Goal: Transaction & Acquisition: Obtain resource

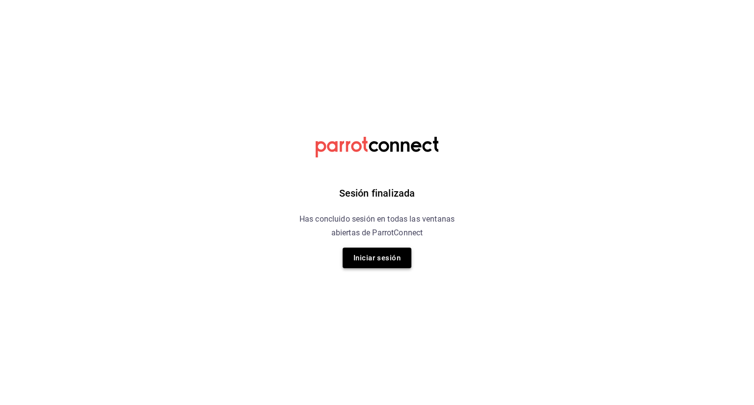
click at [386, 258] on button "Iniciar sesión" at bounding box center [377, 258] width 69 height 21
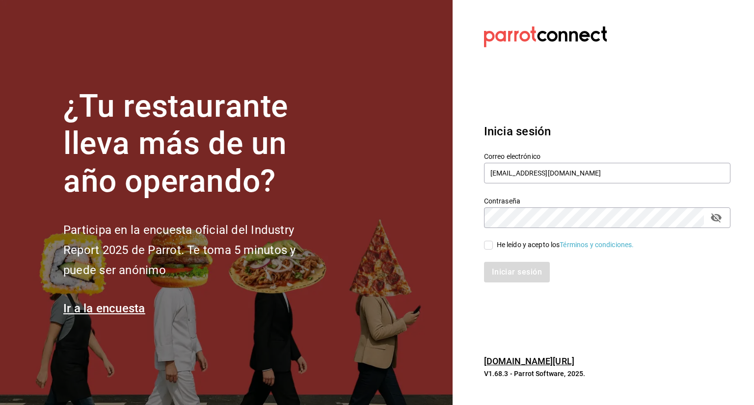
click at [488, 245] on input "He leído y acepto los Términos y condiciones." at bounding box center [488, 245] width 9 height 9
checkbox input "true"
click at [505, 264] on button "Iniciar sesión" at bounding box center [517, 272] width 67 height 21
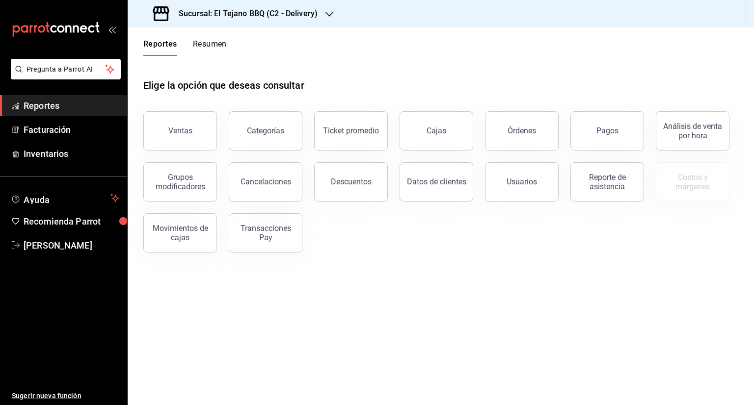
click at [330, 331] on main "Elige la opción que deseas consultar Ventas Categorías Ticket promedio Cajas Ór…" at bounding box center [441, 231] width 626 height 350
click at [351, 98] on div "Elige la opción que deseas consultar" at bounding box center [440, 78] width 595 height 44
click at [606, 124] on button "Pagos" at bounding box center [607, 130] width 74 height 39
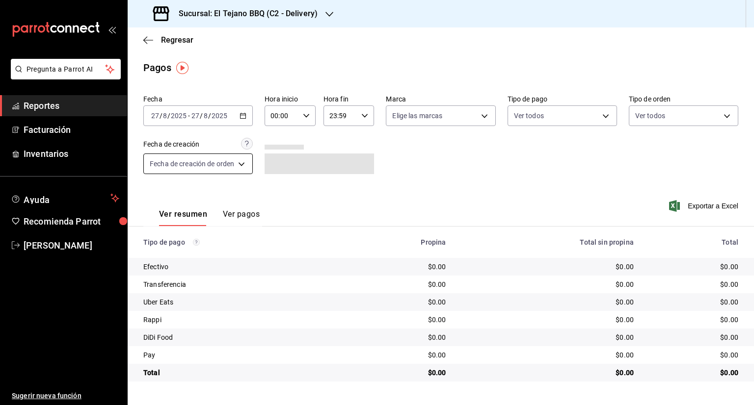
click at [243, 166] on body "Pregunta a Parrot AI Reportes Facturación Inventarios Ayuda Recomienda Parrot F…" at bounding box center [377, 202] width 754 height 405
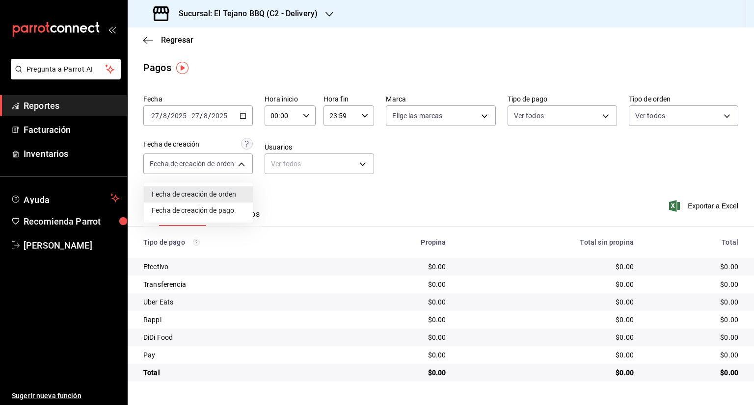
click at [234, 192] on li "Fecha de creación de orden" at bounding box center [198, 195] width 109 height 16
click at [242, 160] on body "Pregunta a Parrot AI Reportes Facturación Inventarios Ayuda Recomienda Parrot F…" at bounding box center [377, 202] width 754 height 405
click at [226, 206] on li "Fecha de creación de pago" at bounding box center [198, 211] width 109 height 16
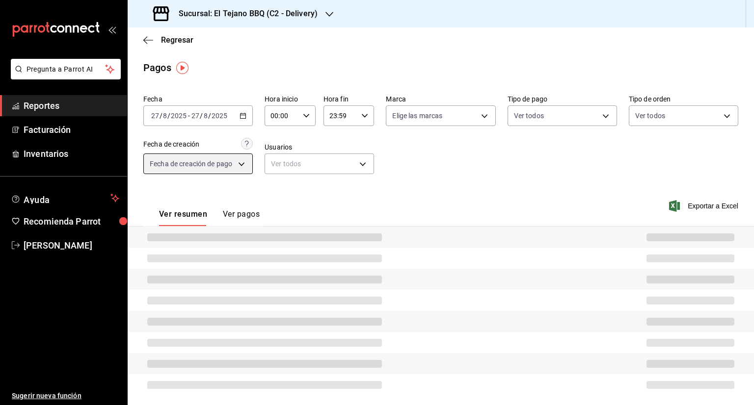
type input "ORDER_PAYMENT"
click at [240, 118] on \(Stroke\) "button" at bounding box center [243, 115] width 6 height 5
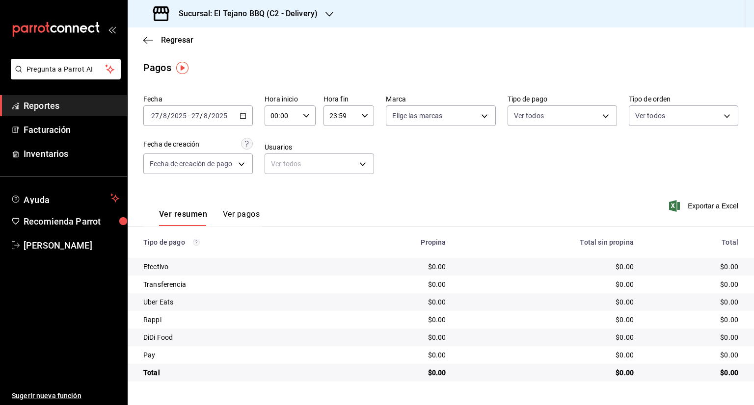
click at [360, 203] on div "Ver resumen Ver pagos Exportar a Excel" at bounding box center [441, 212] width 626 height 52
click at [247, 112] on div "2025-08-27 27 / 8 / 2025 - 2025-08-27 27 / 8 / 2025" at bounding box center [197, 116] width 109 height 21
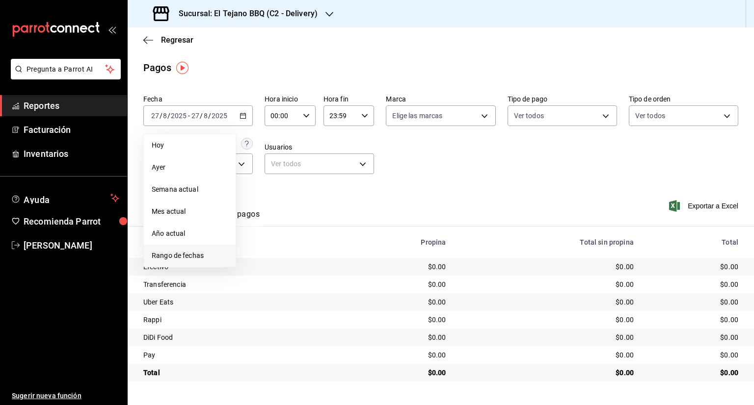
click at [194, 251] on span "Rango de fechas" at bounding box center [190, 256] width 76 height 10
click at [255, 249] on button "18" at bounding box center [256, 246] width 17 height 18
click at [359, 249] on button "24" at bounding box center [360, 246] width 17 height 18
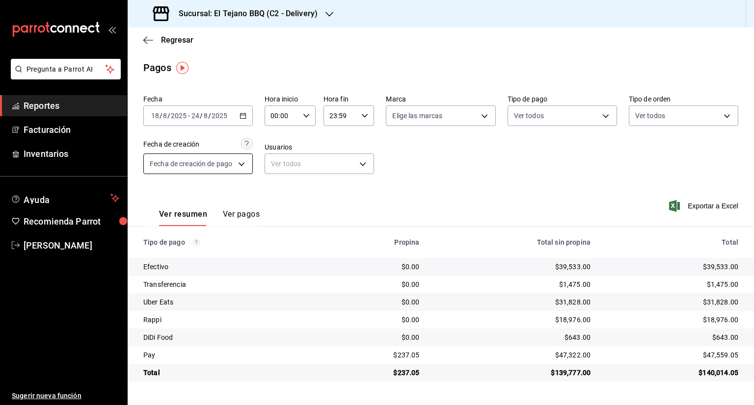
click at [244, 167] on body "Pregunta a Parrot AI Reportes Facturación Inventarios Ayuda Recomienda Parrot F…" at bounding box center [377, 202] width 754 height 405
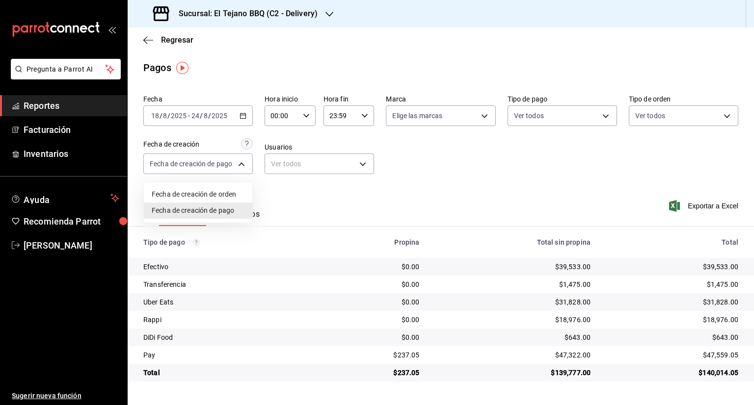
click at [240, 113] on div at bounding box center [377, 202] width 754 height 405
click at [242, 115] on \(Stroke\) "button" at bounding box center [243, 115] width 5 height 0
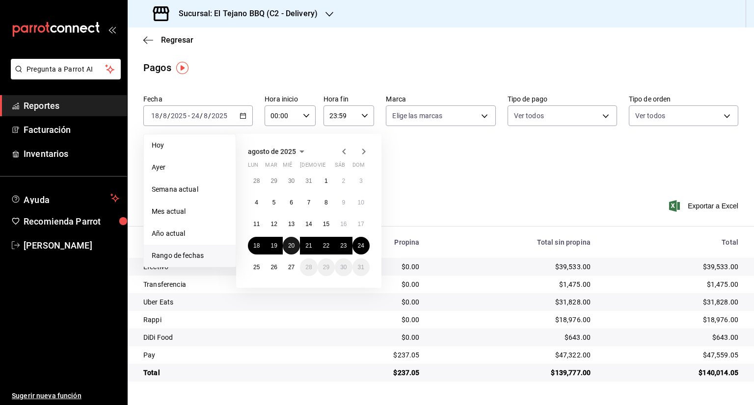
click at [295, 243] on button "20" at bounding box center [291, 246] width 17 height 18
click at [365, 241] on button "24" at bounding box center [360, 246] width 17 height 18
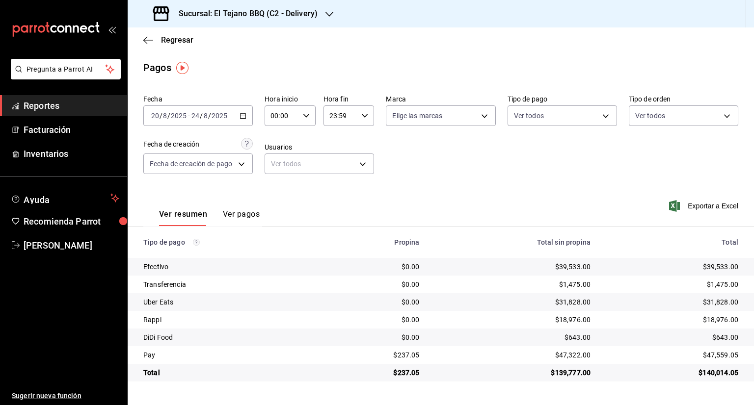
click at [330, 14] on icon "button" at bounding box center [329, 14] width 8 height 5
click at [246, 41] on div "El Tejano BBQ (C2 - Delivery)" at bounding box center [201, 42] width 132 height 10
click at [325, 13] on icon "button" at bounding box center [329, 14] width 8 height 5
click at [241, 65] on div "El Tejano BBQ (C1 - Comedor)" at bounding box center [201, 64] width 132 height 10
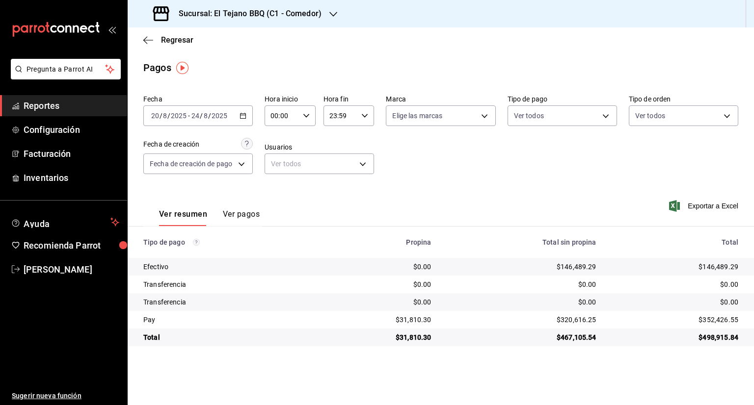
click at [243, 120] on div "2025-08-20 20 / 8 / 2025 - 2025-08-24 24 / 8 / 2025" at bounding box center [197, 116] width 109 height 21
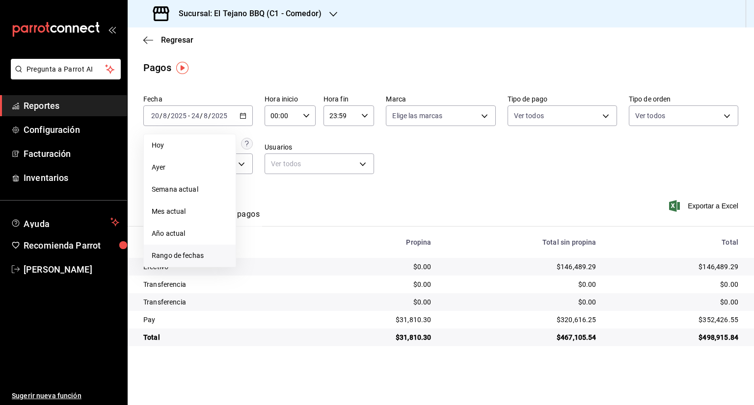
click at [196, 258] on span "Rango de fechas" at bounding box center [190, 256] width 76 height 10
click at [255, 250] on button "18" at bounding box center [256, 246] width 17 height 18
click at [357, 246] on button "24" at bounding box center [360, 246] width 17 height 18
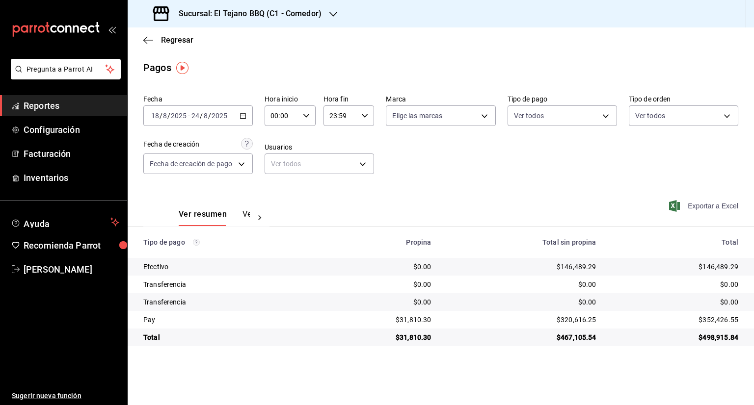
click at [714, 206] on span "Exportar a Excel" at bounding box center [704, 206] width 67 height 12
click at [326, 20] on div "Sucursal: El Tejano BBQ (C1 - Comedor)" at bounding box center [238, 13] width 206 height 27
click at [243, 38] on div "El Tejano BBQ (C2 - Delivery)" at bounding box center [201, 42] width 132 height 10
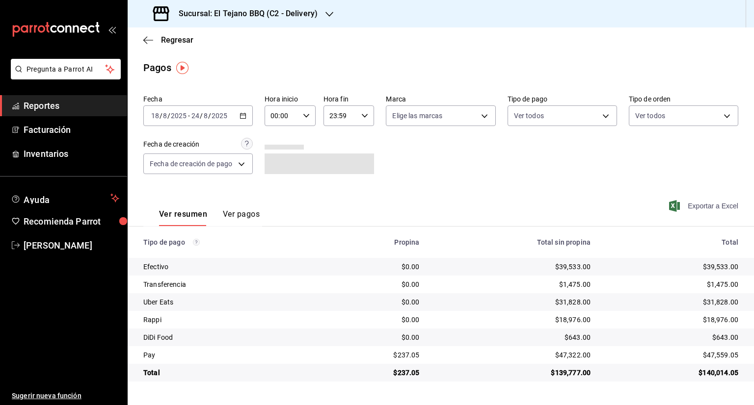
click at [708, 208] on span "Exportar a Excel" at bounding box center [704, 206] width 67 height 12
click at [245, 216] on button "Ver pagos" at bounding box center [241, 218] width 37 height 17
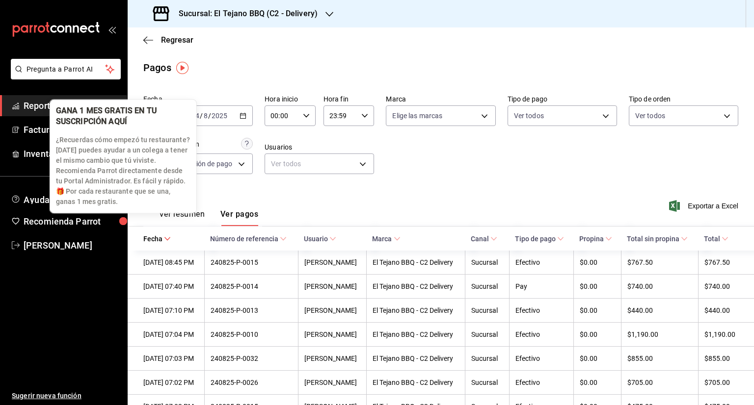
click at [188, 214] on div "GANA 1 MES GRATIS EN TU SUSCRIPCIÓN AQUÍ ¿Recuerdas cómo empezó tu restaurante?…" at bounding box center [123, 156] width 147 height 114
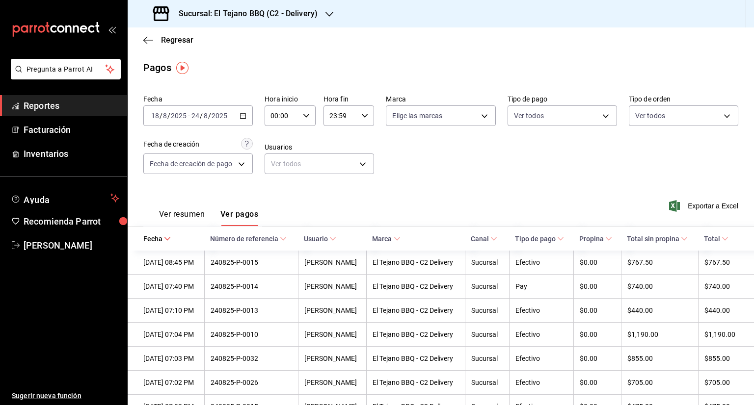
click at [191, 220] on button "Ver resumen" at bounding box center [182, 218] width 46 height 17
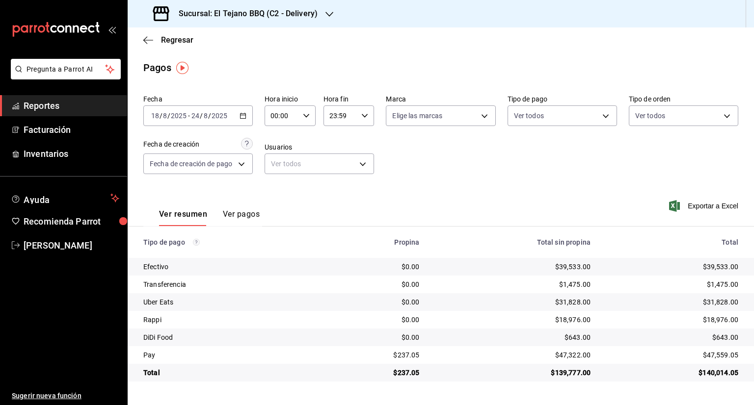
click at [242, 215] on button "Ver pagos" at bounding box center [241, 218] width 37 height 17
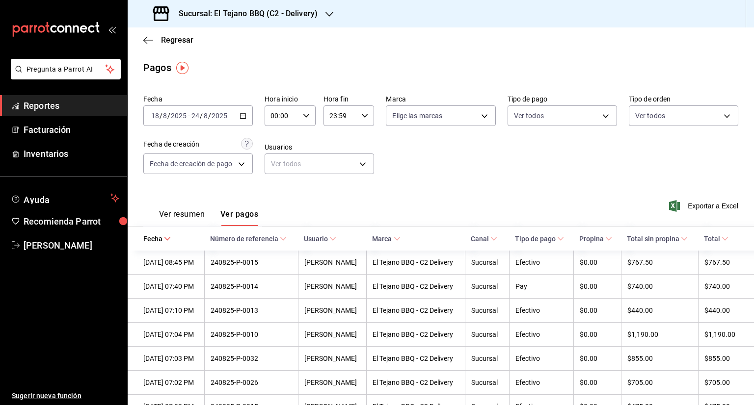
click at [69, 109] on span "Reportes" at bounding box center [72, 105] width 96 height 13
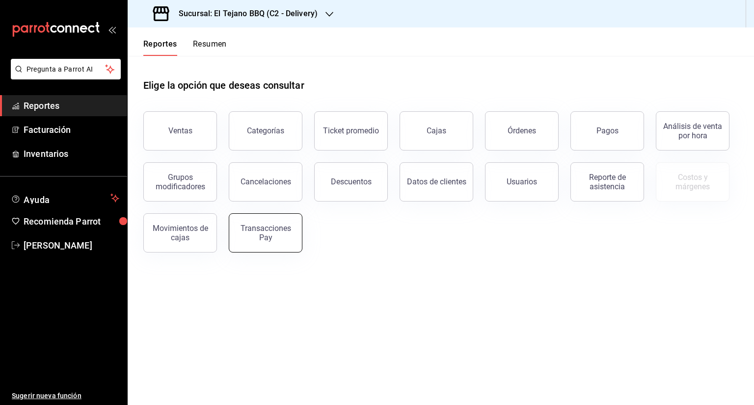
click at [249, 237] on div "Transacciones Pay" at bounding box center [265, 233] width 61 height 19
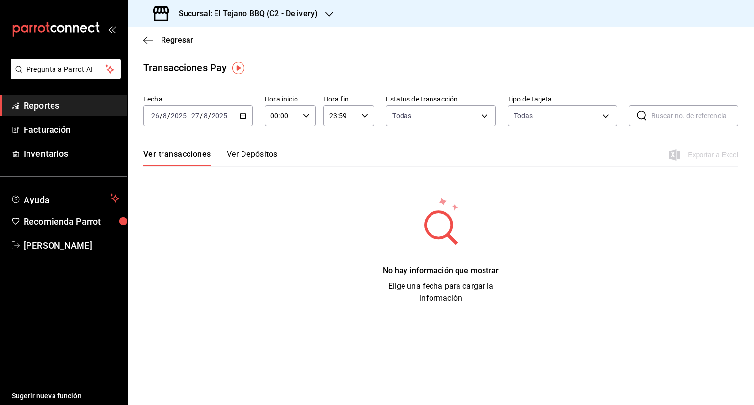
click at [242, 115] on \(Stroke\) "button" at bounding box center [243, 115] width 5 height 0
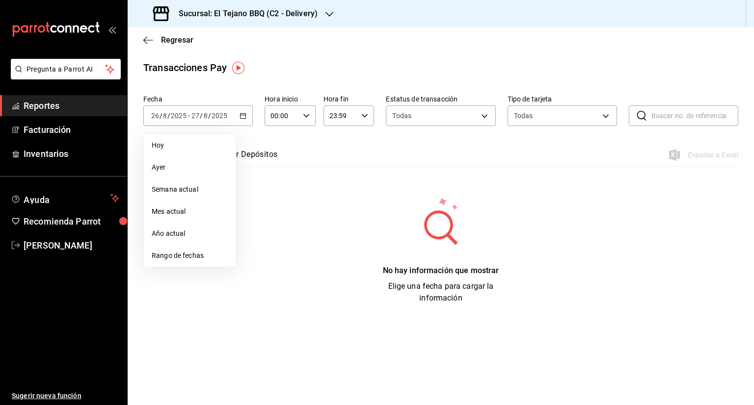
click at [337, 12] on div "Sucursal: El Tejano BBQ (C2 - Delivery)" at bounding box center [441, 13] width 626 height 27
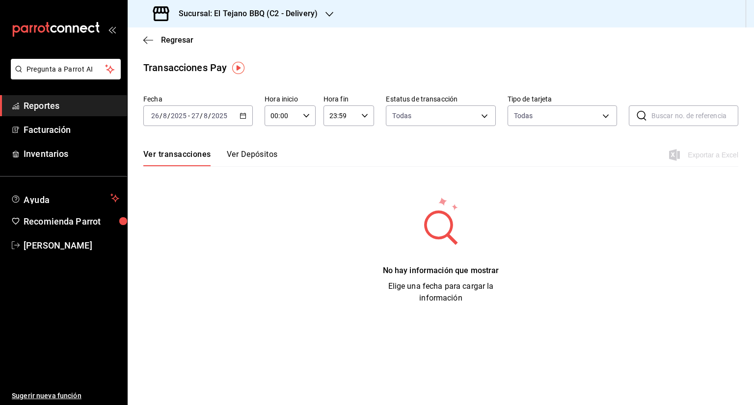
click at [329, 13] on icon "button" at bounding box center [329, 14] width 8 height 8
click at [212, 63] on span "El Tejano BBQ (C1 - Comedor)" at bounding box center [181, 64] width 92 height 10
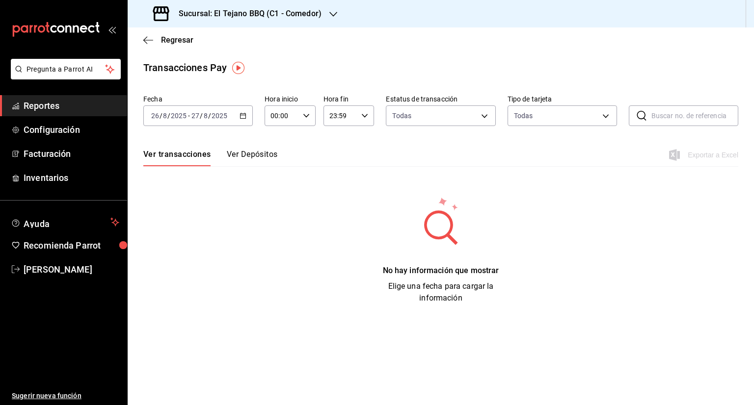
click at [243, 113] on icon "button" at bounding box center [243, 115] width 7 height 7
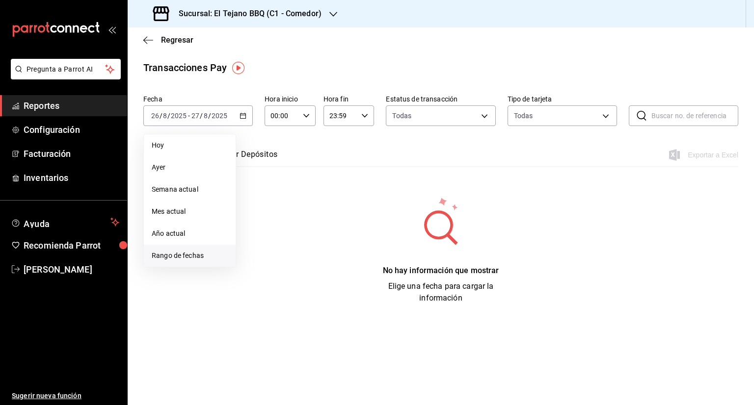
click at [184, 261] on span "Rango de fechas" at bounding box center [190, 256] width 76 height 10
click at [253, 243] on abbr "18" at bounding box center [256, 246] width 6 height 7
click at [291, 243] on abbr "20" at bounding box center [291, 246] width 6 height 7
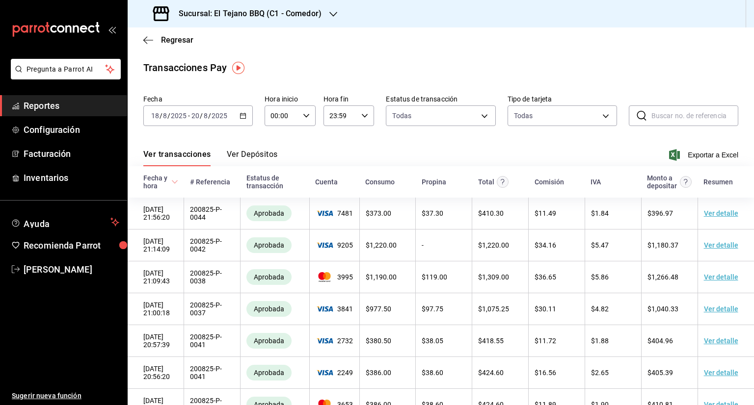
click at [240, 112] on icon "button" at bounding box center [243, 115] width 7 height 7
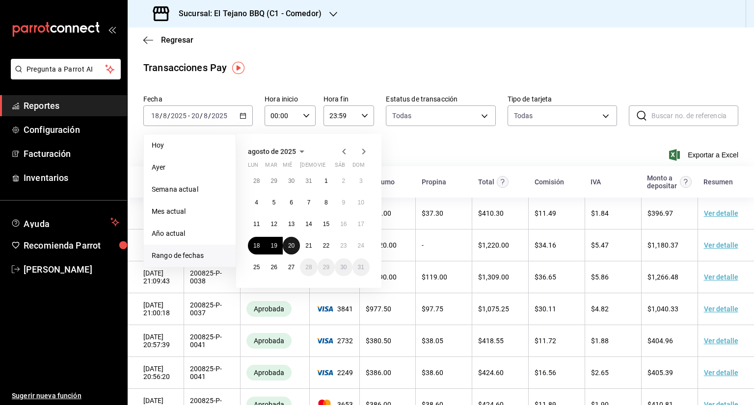
click at [287, 244] on button "20" at bounding box center [291, 246] width 17 height 18
click at [364, 248] on button "24" at bounding box center [360, 246] width 17 height 18
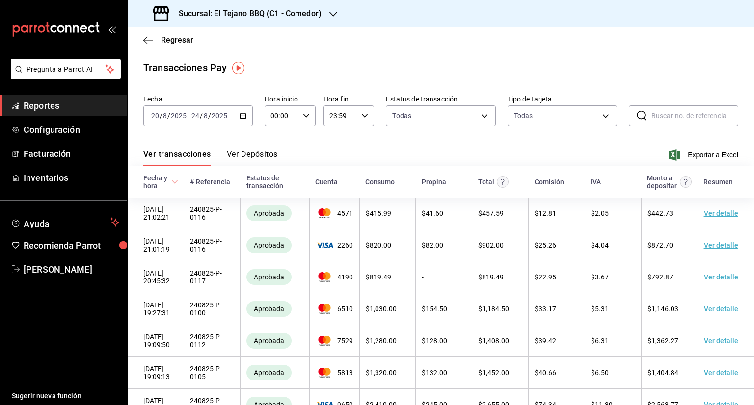
click at [259, 156] on button "Ver Depósitos" at bounding box center [252, 158] width 51 height 17
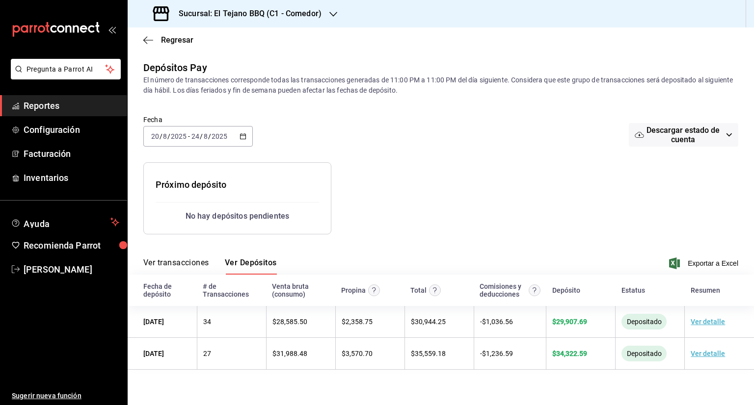
click at [243, 135] on icon "button" at bounding box center [243, 136] width 7 height 7
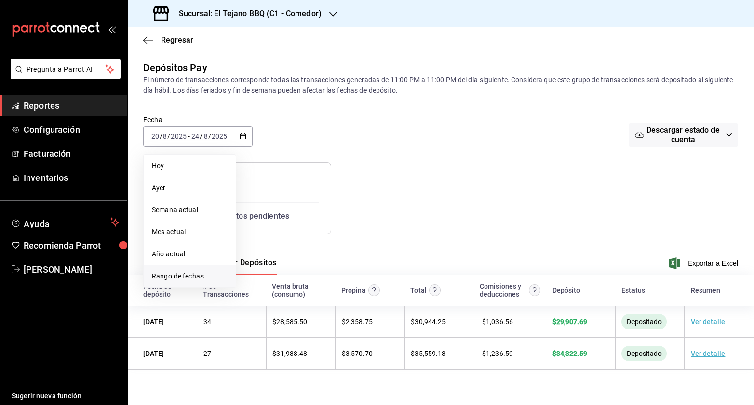
click at [191, 277] on span "Rango de fechas" at bounding box center [190, 276] width 76 height 10
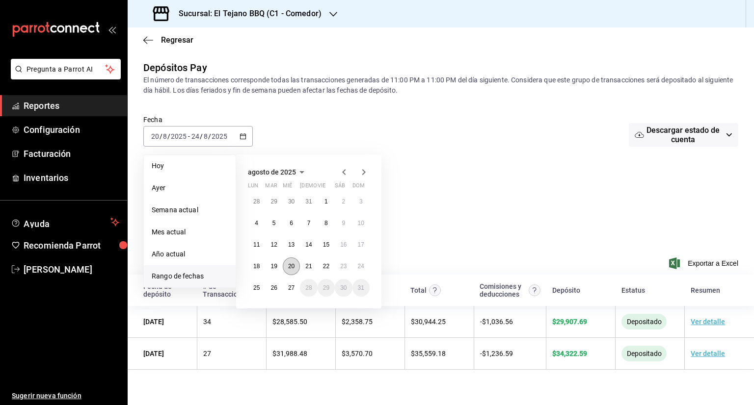
click at [288, 266] on abbr "20" at bounding box center [291, 266] width 6 height 7
click at [275, 287] on abbr "26" at bounding box center [273, 288] width 6 height 7
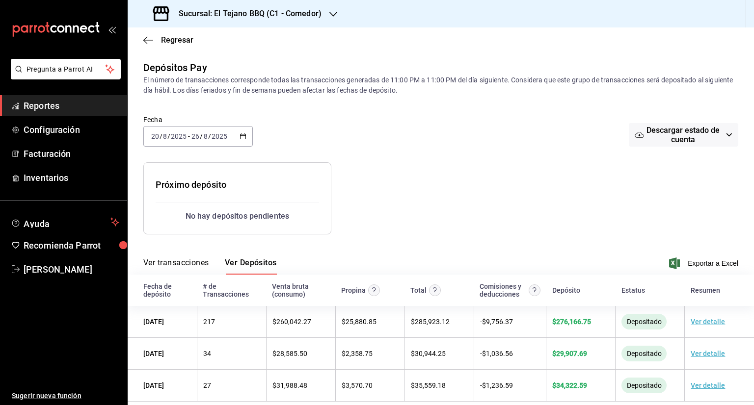
scroll to position [13, 0]
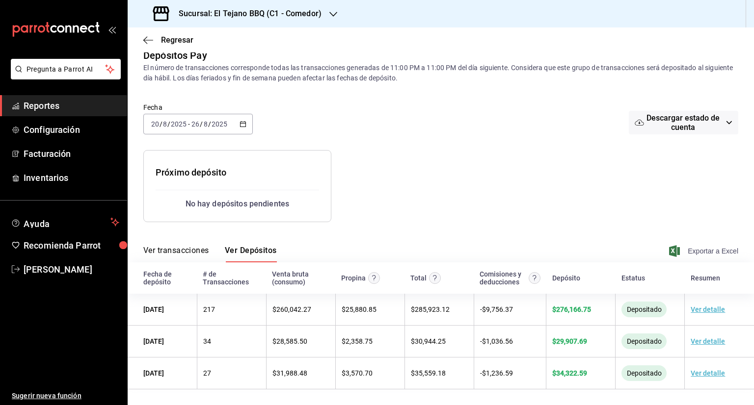
click at [702, 245] on span "Exportar a Excel" at bounding box center [704, 251] width 67 height 12
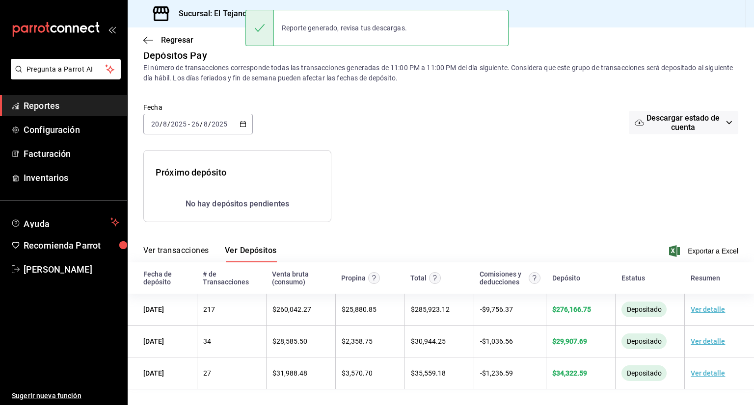
click at [677, 130] on span "Descargar estado de cuenta" at bounding box center [683, 122] width 79 height 19
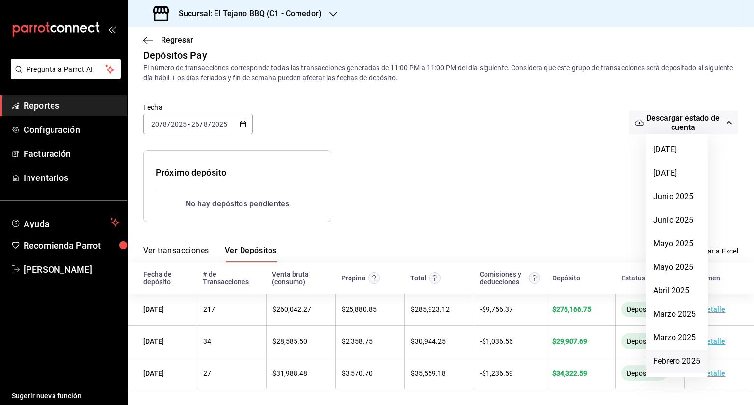
click at [680, 361] on li "Febrero 2025" at bounding box center [677, 362] width 62 height 24
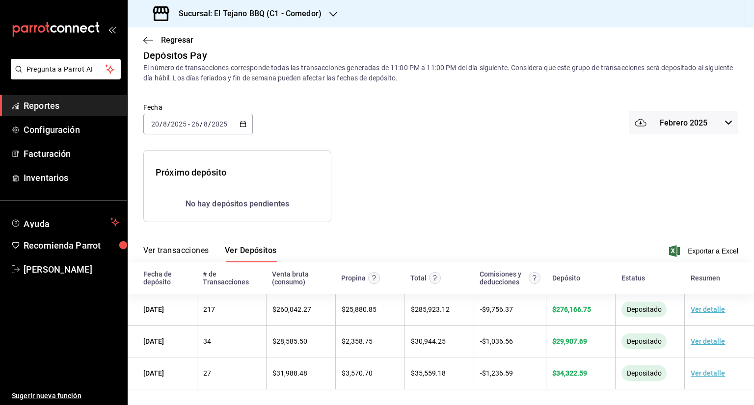
click at [666, 126] on span "Febrero 2025" at bounding box center [684, 122] width 48 height 9
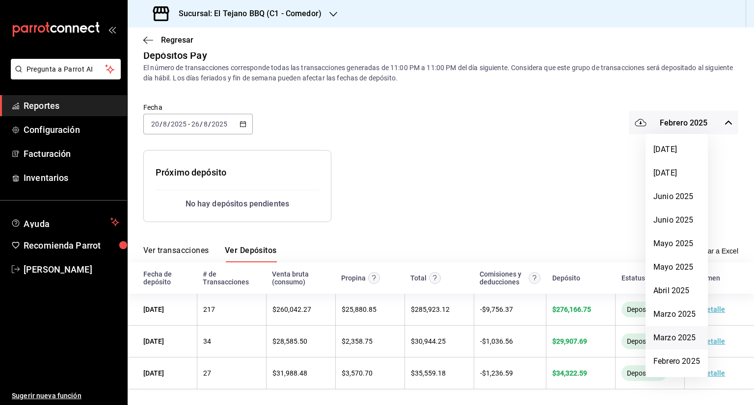
click at [681, 342] on li "Marzo 2025" at bounding box center [677, 338] width 62 height 24
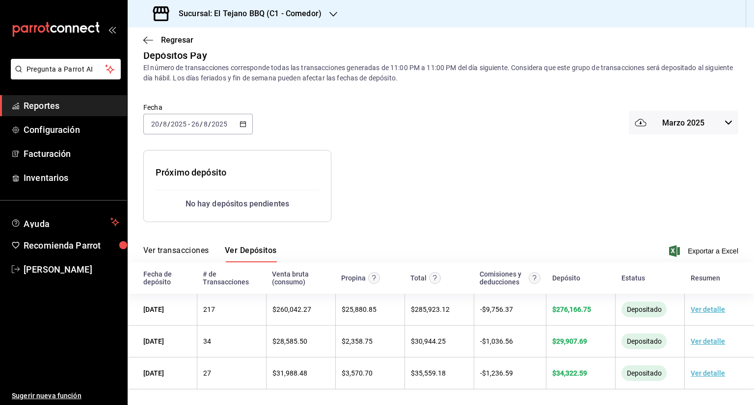
click at [665, 130] on button "Marzo 2025" at bounding box center [683, 123] width 109 height 24
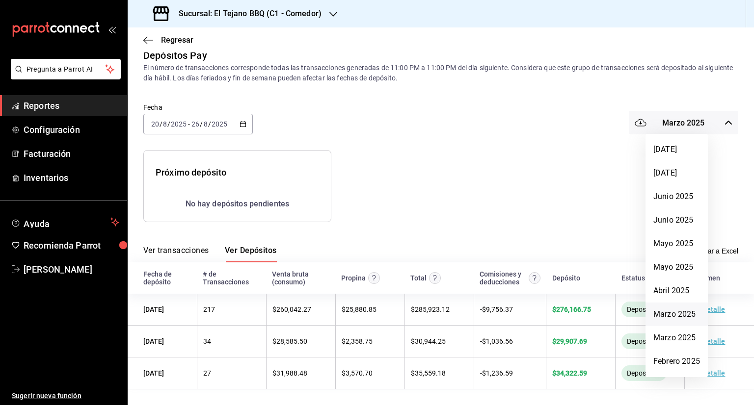
click at [668, 313] on li "Marzo 2025" at bounding box center [677, 315] width 62 height 24
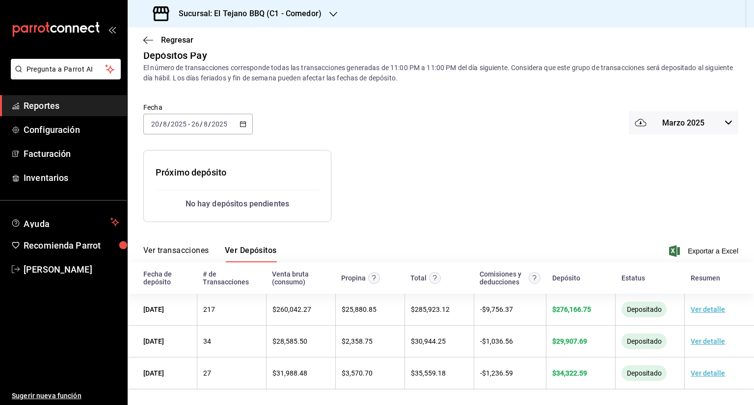
click at [679, 119] on span "Marzo 2025" at bounding box center [683, 122] width 42 height 9
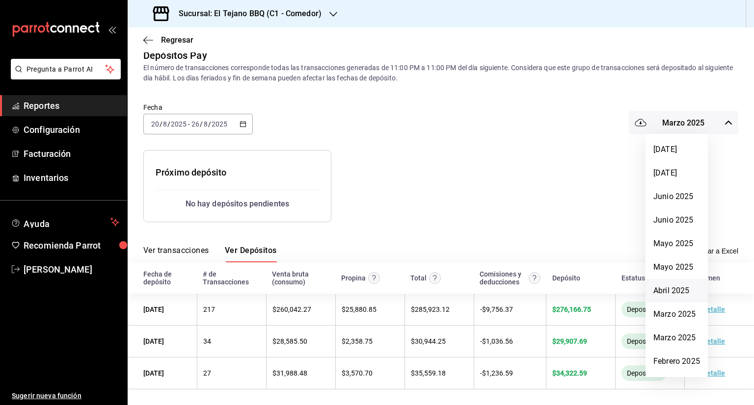
click at [670, 292] on li "Abril 2025" at bounding box center [677, 291] width 62 height 24
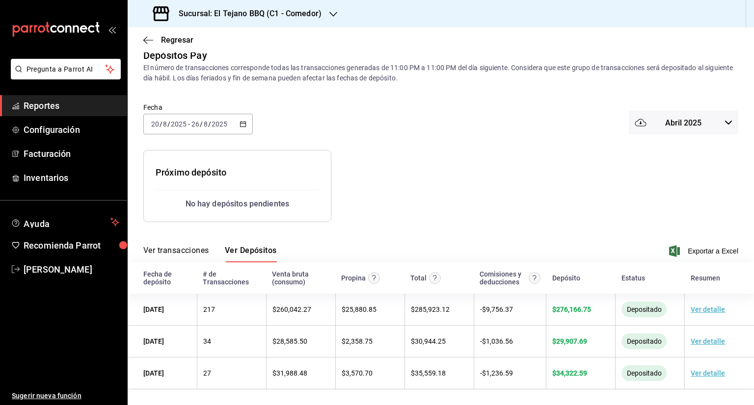
click at [643, 217] on div "Resumen de depósitos: 20/08/2025 - 26/08/2025 Venta bruta: $ 352,426.55 Comisio…" at bounding box center [433, 179] width 611 height 88
click at [668, 121] on span "Abril 2025" at bounding box center [683, 122] width 36 height 9
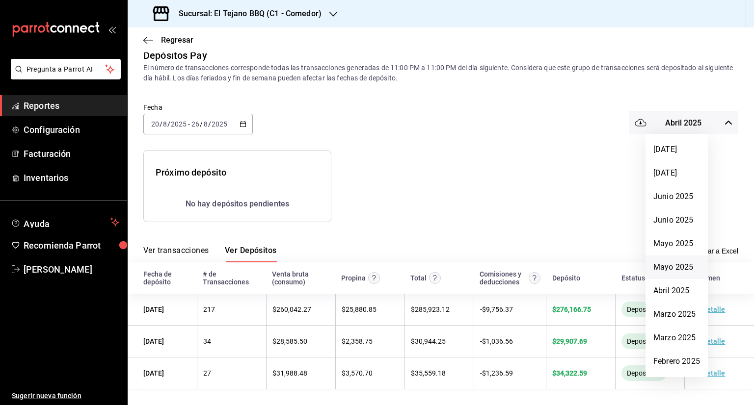
click at [659, 273] on li "Mayo 2025" at bounding box center [677, 268] width 62 height 24
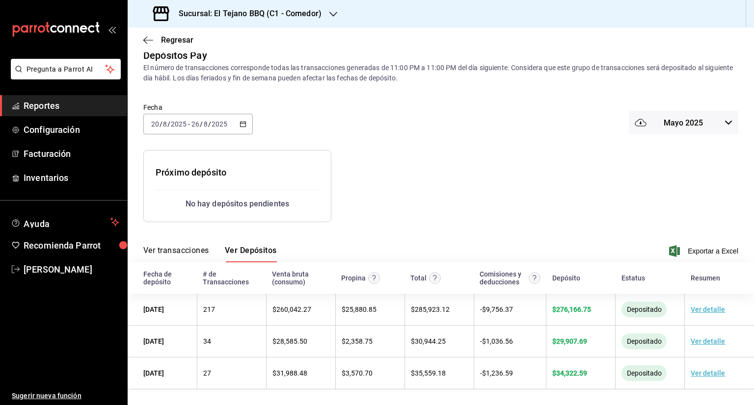
click at [660, 128] on button "Mayo 2025" at bounding box center [683, 123] width 109 height 24
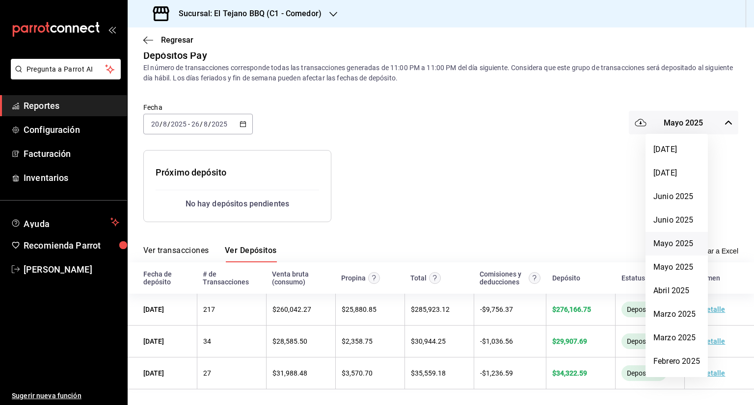
click at [666, 247] on li "Mayo 2025" at bounding box center [677, 244] width 62 height 24
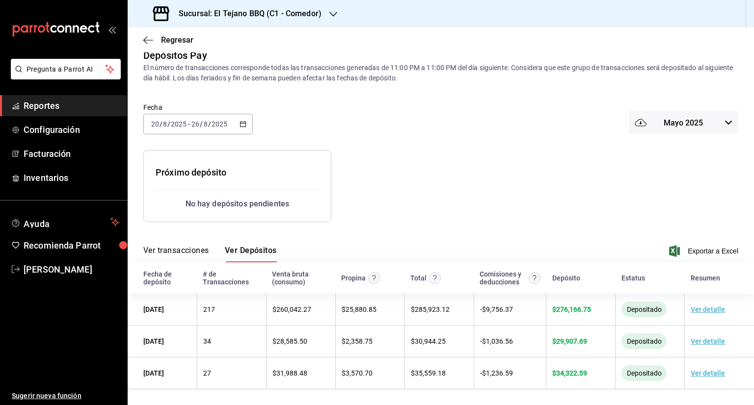
click at [678, 120] on span "Mayo 2025" at bounding box center [683, 122] width 39 height 9
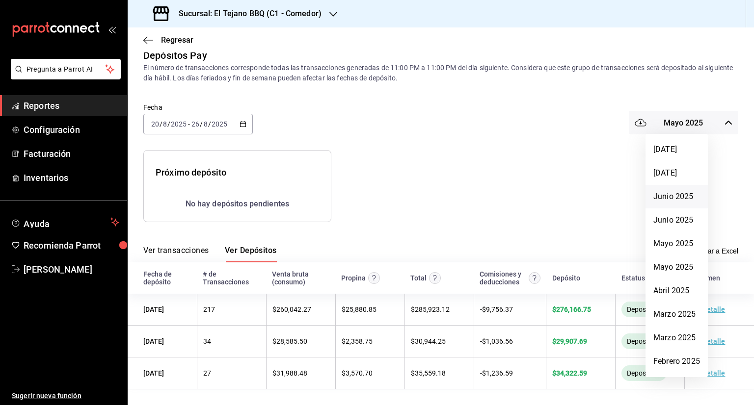
click at [665, 197] on li "Junio 2025" at bounding box center [677, 197] width 62 height 24
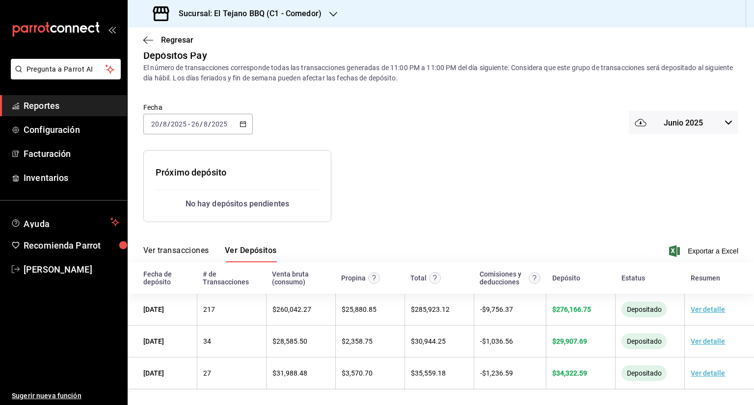
click at [663, 215] on li "Mayo 2025" at bounding box center [676, 209] width 47 height 13
click at [671, 120] on span "Mayo 2025" at bounding box center [683, 122] width 39 height 9
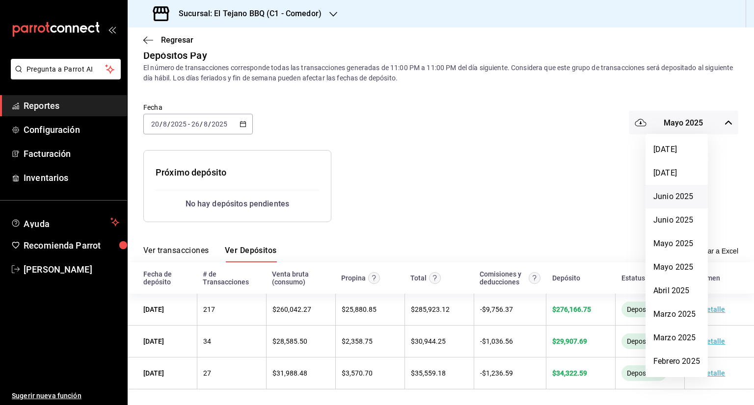
click at [659, 199] on li "Junio 2025" at bounding box center [677, 197] width 62 height 24
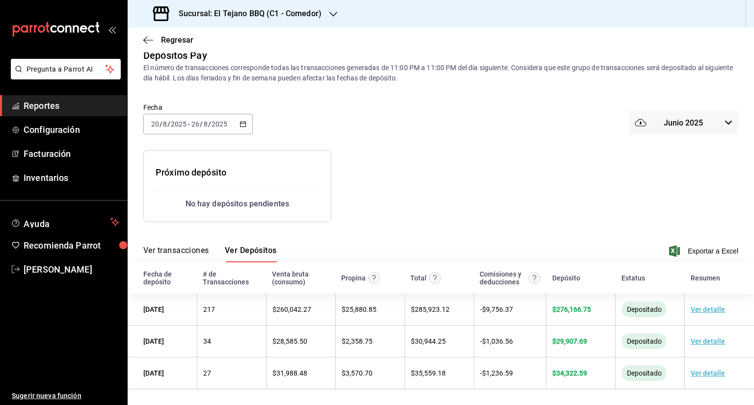
click at [670, 118] on span "Junio 2025" at bounding box center [683, 122] width 39 height 9
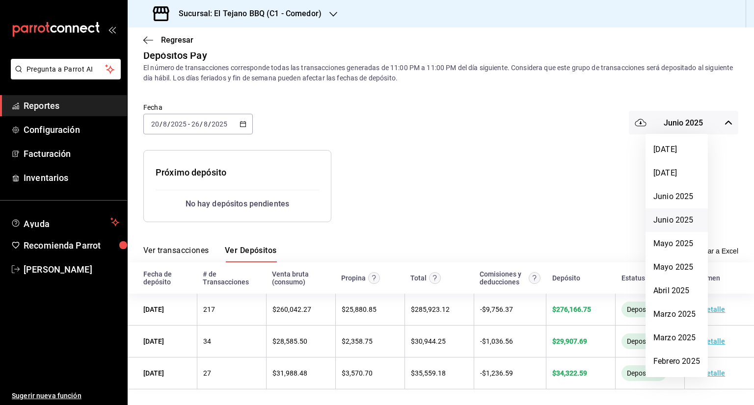
click at [668, 222] on li "Junio 2025" at bounding box center [677, 221] width 62 height 24
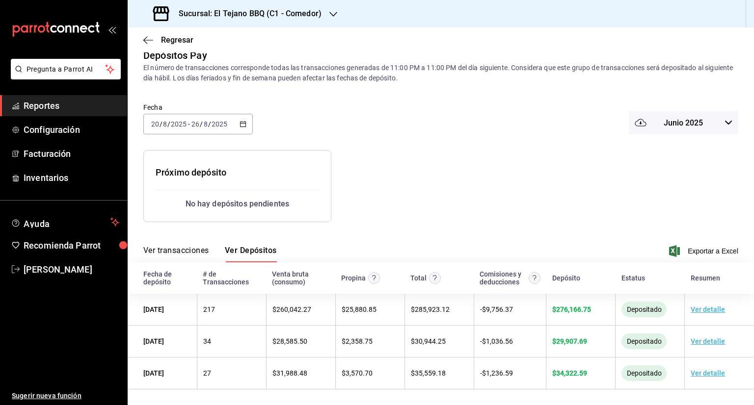
click at [668, 119] on span "Junio 2025" at bounding box center [683, 122] width 39 height 9
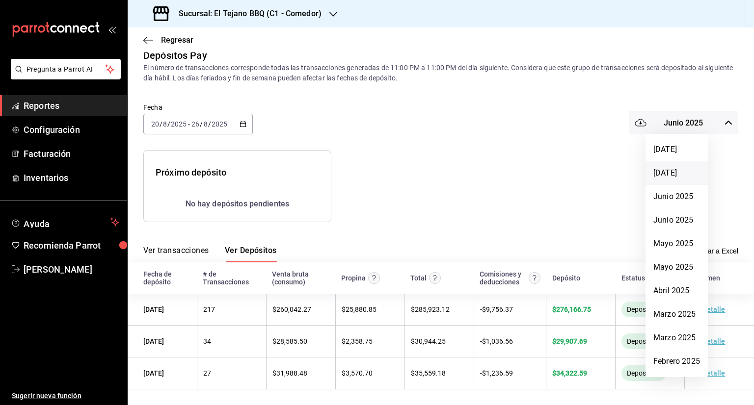
click at [660, 174] on li "[PERSON_NAME] 2025" at bounding box center [677, 174] width 62 height 24
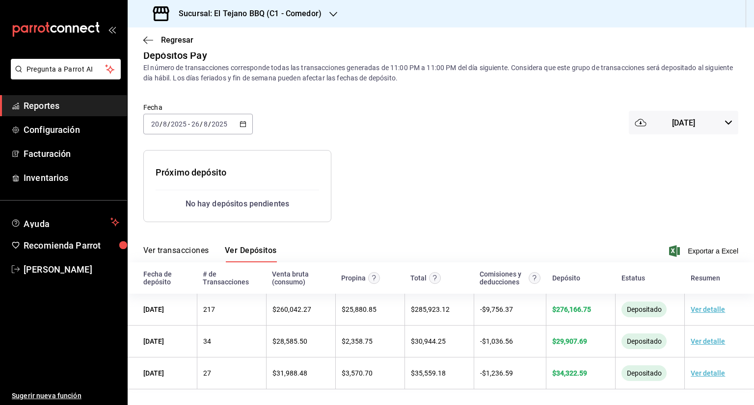
click at [704, 125] on button "[PERSON_NAME] 2025" at bounding box center [683, 123] width 109 height 24
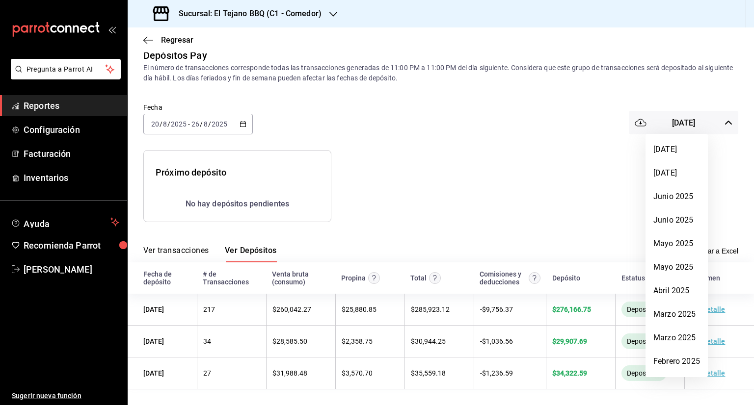
click at [688, 122] on div at bounding box center [377, 202] width 754 height 405
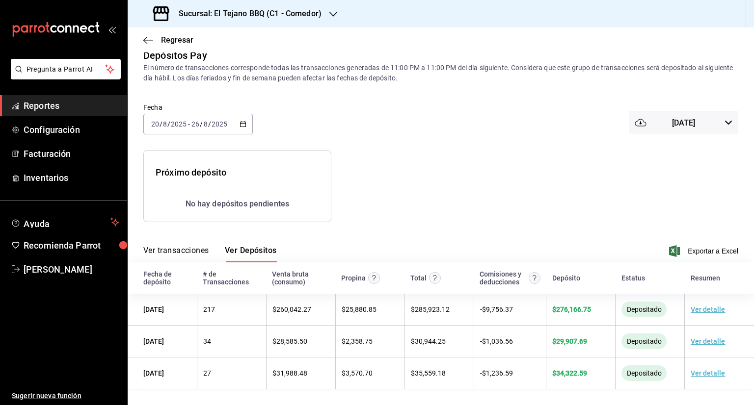
click at [681, 121] on span "[PERSON_NAME] 2025" at bounding box center [683, 122] width 23 height 9
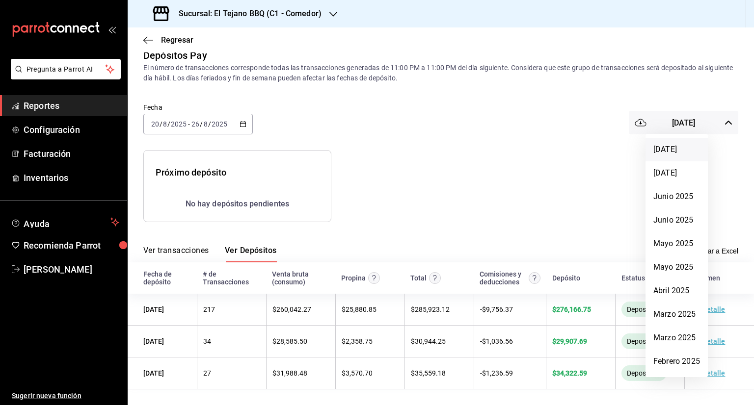
click at [660, 152] on li "[PERSON_NAME] 2025" at bounding box center [677, 150] width 62 height 24
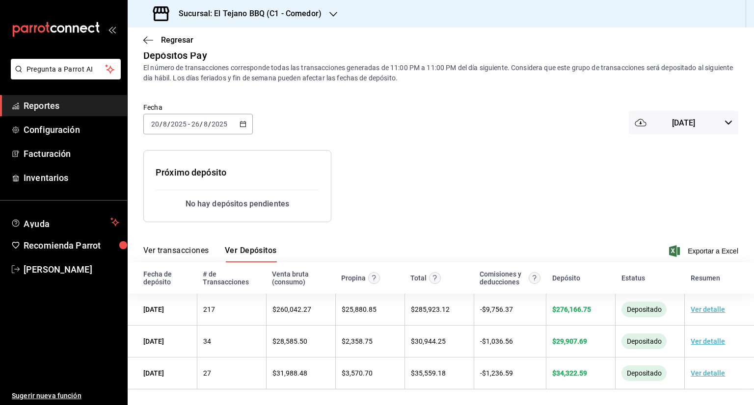
click at [477, 204] on div at bounding box center [483, 179] width 305 height 88
click at [324, 14] on div "Sucursal: El Tejano BBQ (C1 - Comedor)" at bounding box center [238, 13] width 206 height 27
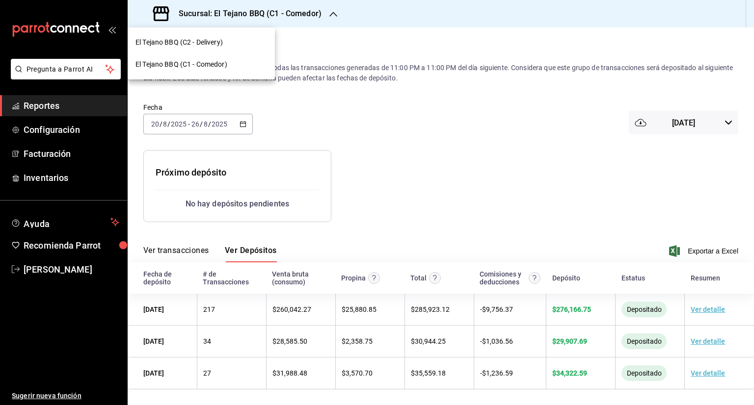
click at [228, 44] on div "El Tejano BBQ (C2 - Delivery)" at bounding box center [201, 42] width 132 height 10
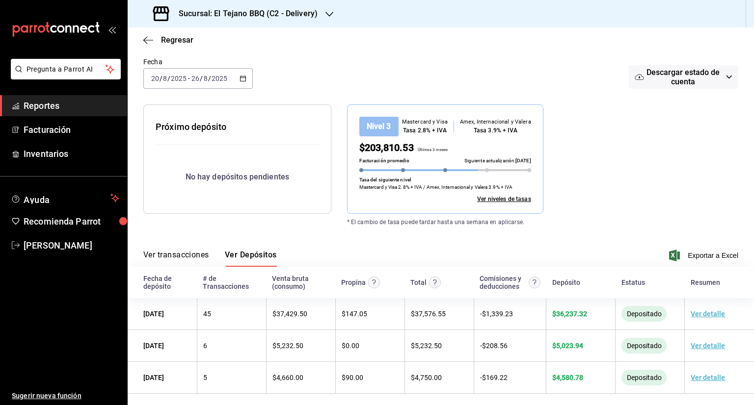
scroll to position [63, 0]
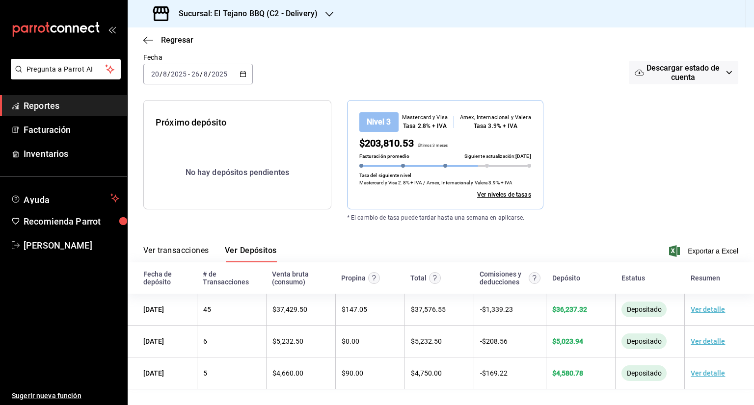
click at [668, 78] on span "Descargar estado de cuenta" at bounding box center [683, 72] width 79 height 19
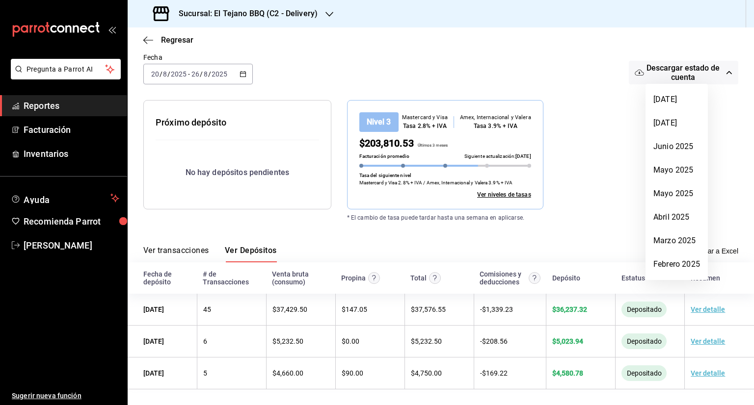
click at [562, 79] on div at bounding box center [377, 202] width 754 height 405
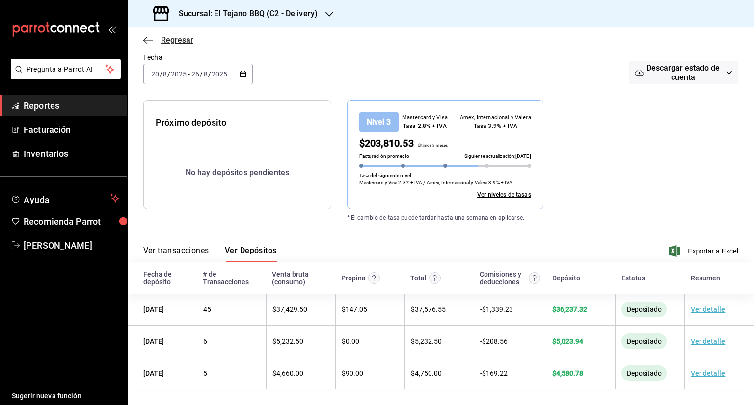
click at [144, 39] on icon "button" at bounding box center [145, 39] width 4 height 7
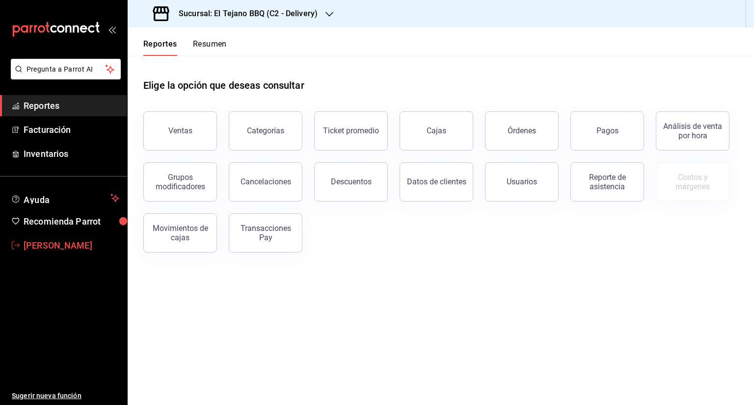
click at [96, 242] on span "[PERSON_NAME]" at bounding box center [72, 245] width 96 height 13
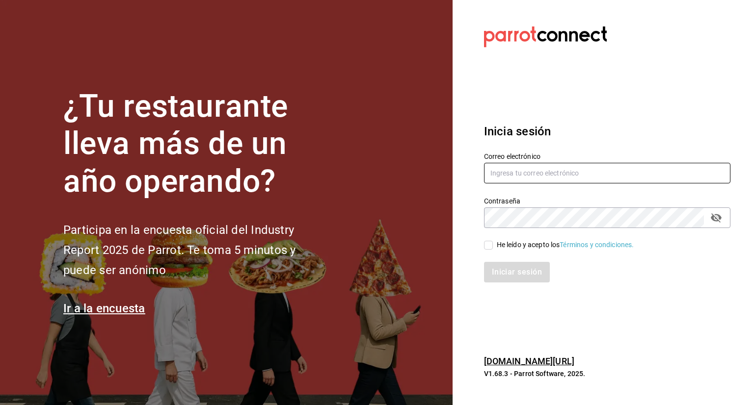
type input "facturaseltejano@gmail.com"
click at [487, 248] on input "He leído y acepto los Términos y condiciones." at bounding box center [488, 245] width 9 height 9
checkbox input "true"
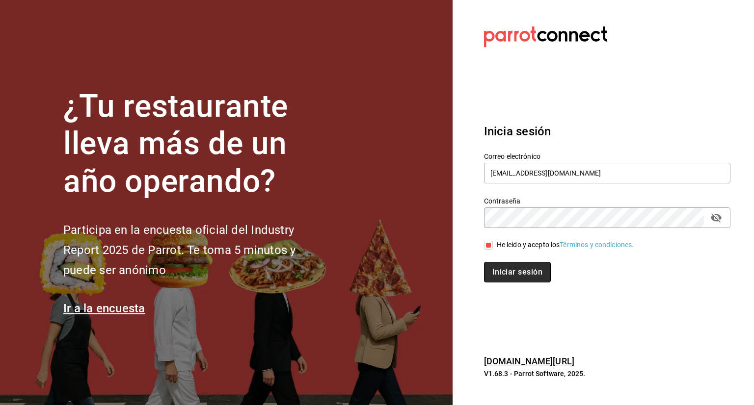
click at [506, 274] on button "Iniciar sesión" at bounding box center [517, 272] width 67 height 21
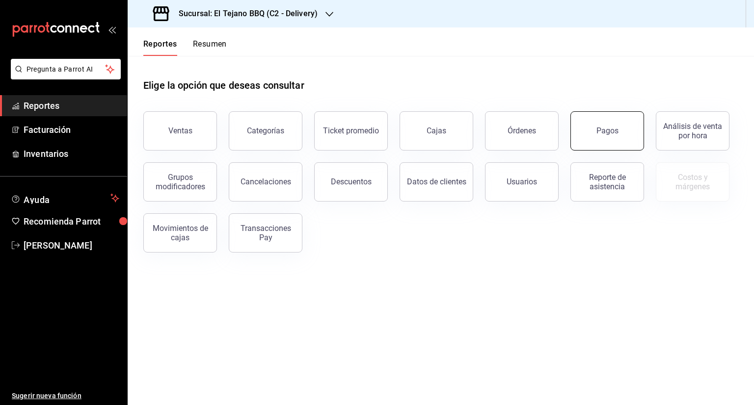
click at [600, 134] on div "Pagos" at bounding box center [607, 130] width 22 height 9
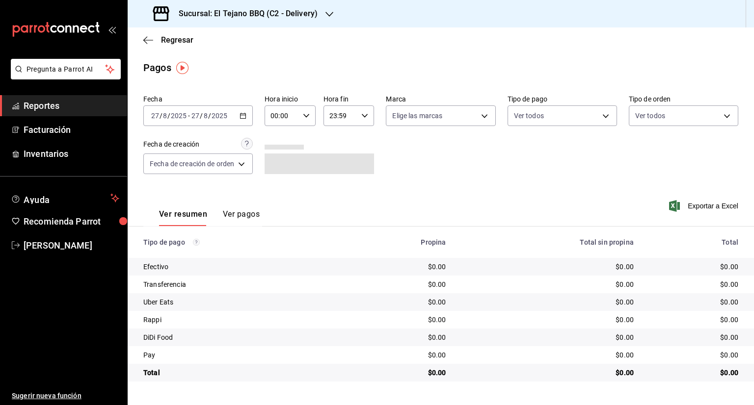
click at [75, 101] on span "Reportes" at bounding box center [72, 105] width 96 height 13
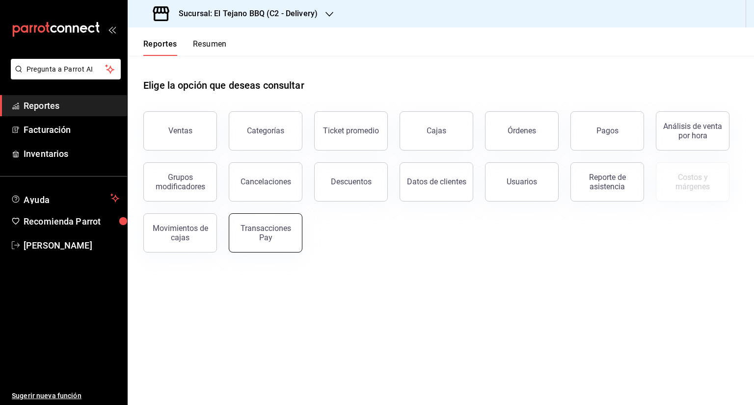
click at [280, 229] on div "Transacciones Pay" at bounding box center [265, 233] width 61 height 19
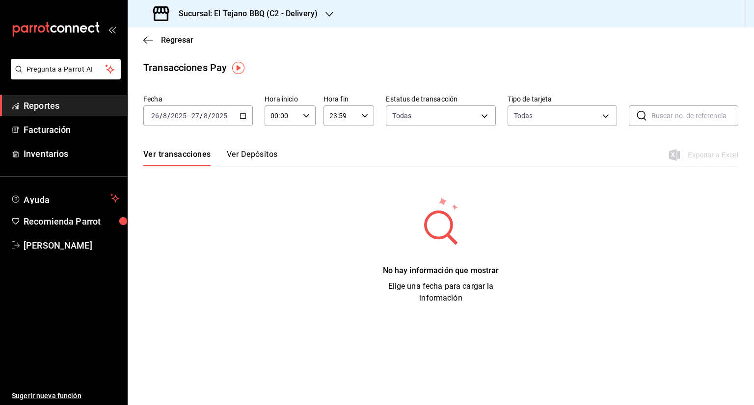
click at [245, 118] on icon "button" at bounding box center [243, 115] width 7 height 7
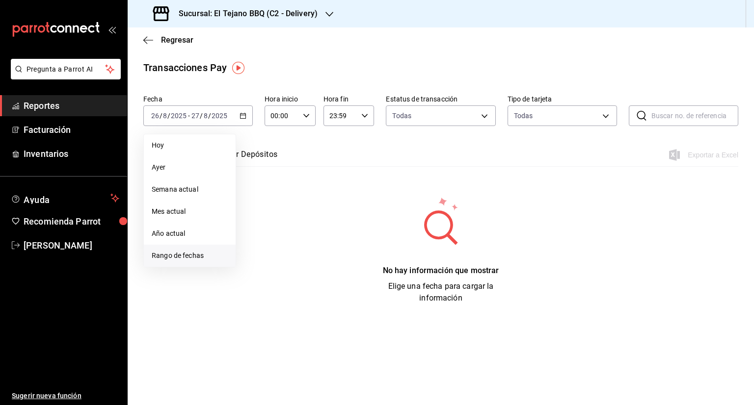
click at [201, 248] on li "Rango de fechas" at bounding box center [190, 256] width 92 height 22
click at [296, 243] on button "20" at bounding box center [291, 246] width 17 height 18
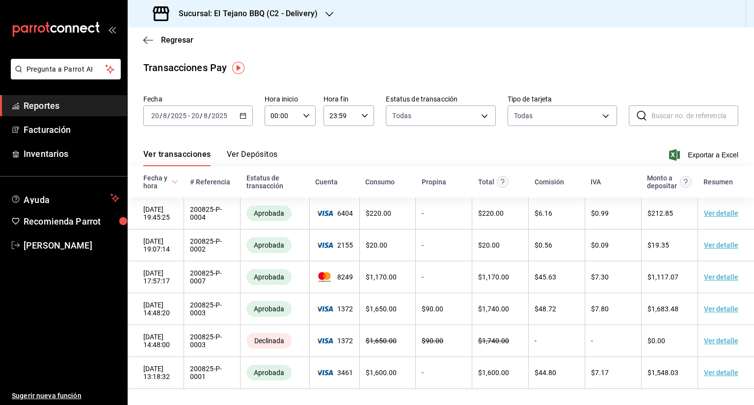
click at [243, 116] on icon "button" at bounding box center [243, 115] width 7 height 7
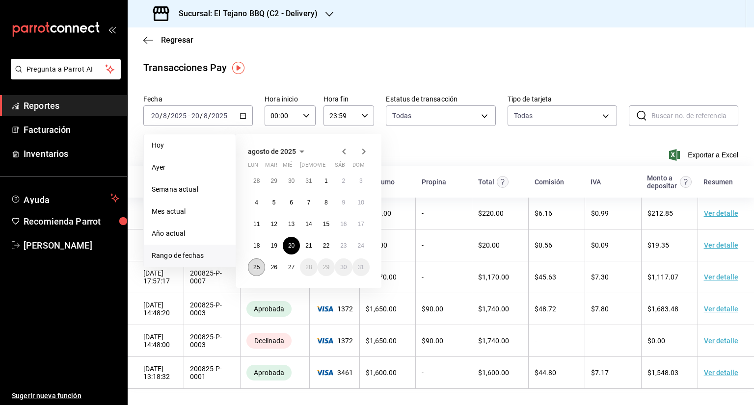
click at [260, 270] on button "25" at bounding box center [256, 268] width 17 height 18
click at [291, 247] on abbr "20" at bounding box center [291, 246] width 6 height 7
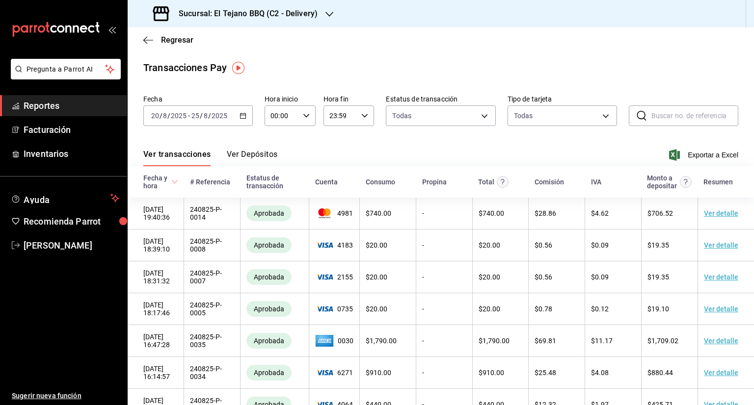
click at [255, 154] on button "Ver Depósitos" at bounding box center [252, 158] width 51 height 17
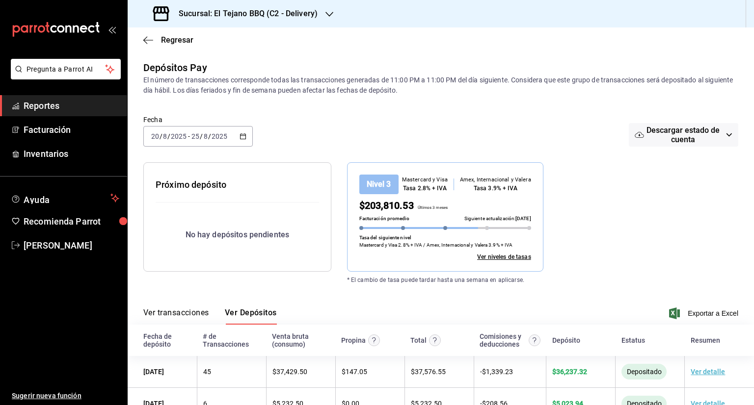
scroll to position [63, 0]
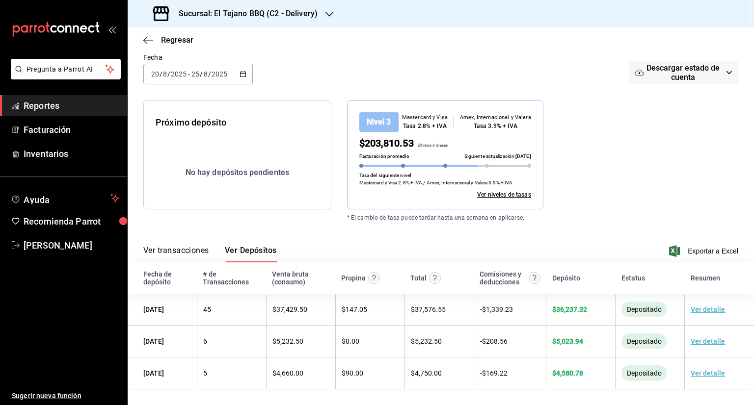
click at [321, 7] on div "Sucursal: El Tejano BBQ (C2 - Delivery)" at bounding box center [236, 13] width 202 height 27
click at [224, 57] on div "El Tejano BBQ (C1 - Comedor)" at bounding box center [201, 65] width 147 height 22
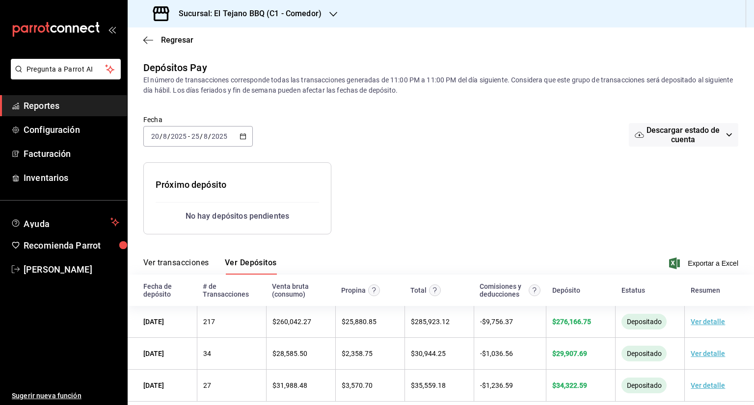
click at [465, 176] on div at bounding box center [483, 191] width 305 height 88
click at [365, 150] on div at bounding box center [483, 191] width 305 height 88
click at [49, 114] on link "Reportes" at bounding box center [63, 105] width 127 height 21
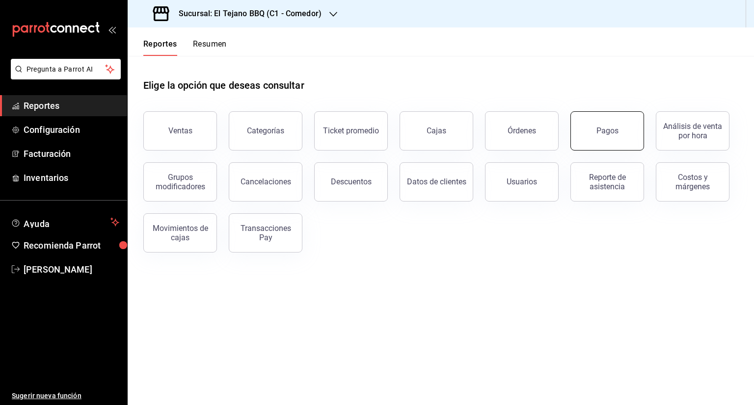
click at [635, 130] on button "Pagos" at bounding box center [607, 130] width 74 height 39
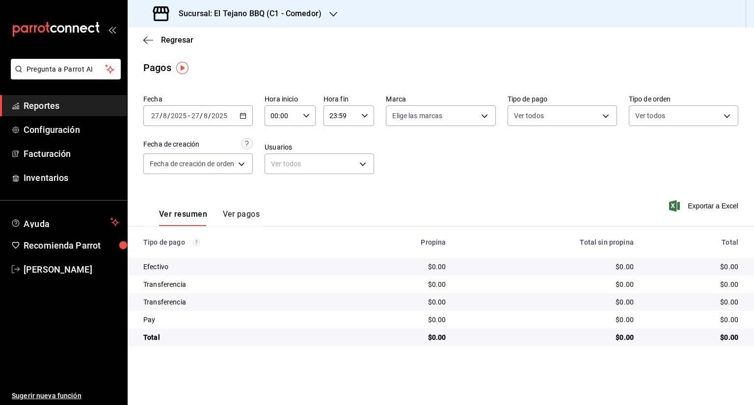
click at [240, 116] on icon "button" at bounding box center [243, 115] width 7 height 7
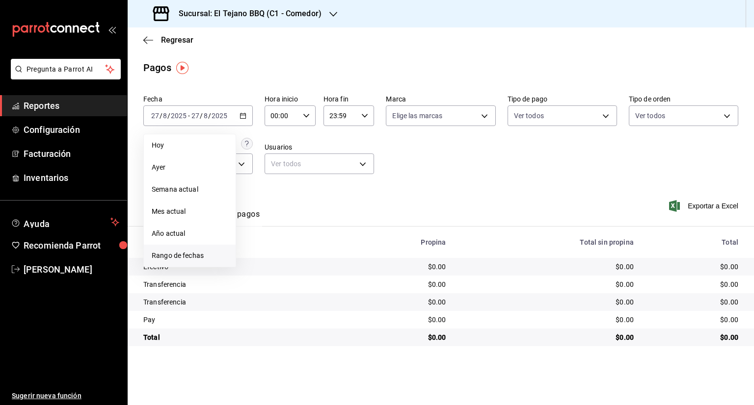
click at [196, 250] on li "Rango de fechas" at bounding box center [190, 256] width 92 height 22
click at [344, 150] on icon "button" at bounding box center [344, 152] width 12 height 12
click at [344, 150] on icon "button" at bounding box center [344, 154] width 12 height 12
click at [344, 150] on icon "button" at bounding box center [344, 152] width 12 height 12
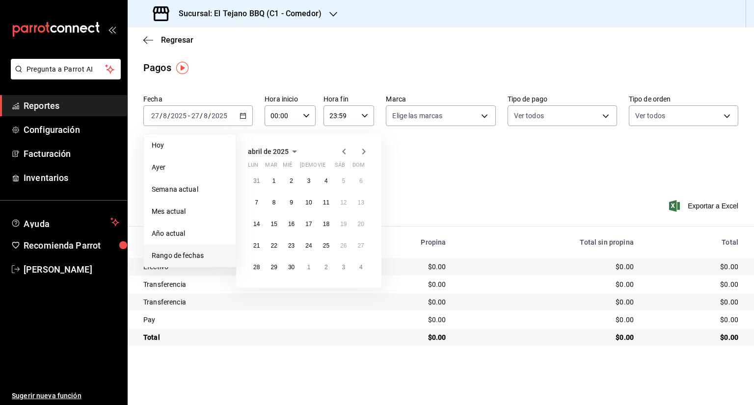
click at [344, 150] on icon "button" at bounding box center [344, 152] width 12 height 12
click at [291, 181] on abbr "1" at bounding box center [291, 181] width 3 height 7
click at [328, 266] on abbr "31" at bounding box center [326, 267] width 6 height 7
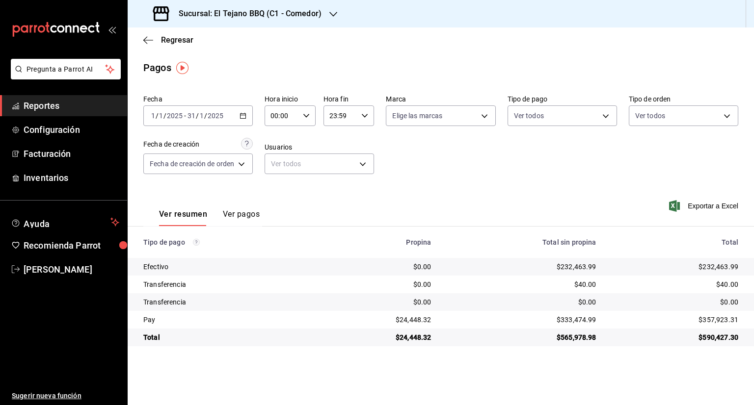
click at [264, 215] on div "Ver resumen Ver pagos Exportar a Excel" at bounding box center [441, 212] width 626 height 52
click at [218, 219] on div "Ver resumen Ver pagos" at bounding box center [209, 218] width 101 height 17
click at [239, 217] on button "Ver pagos" at bounding box center [241, 218] width 37 height 17
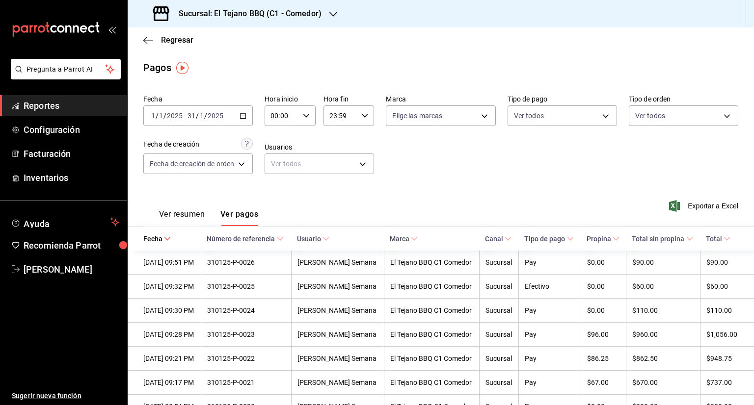
click at [567, 234] on th "Tipo de pago" at bounding box center [549, 239] width 62 height 24
click at [568, 240] on \(Stroke\) at bounding box center [570, 239] width 6 height 3
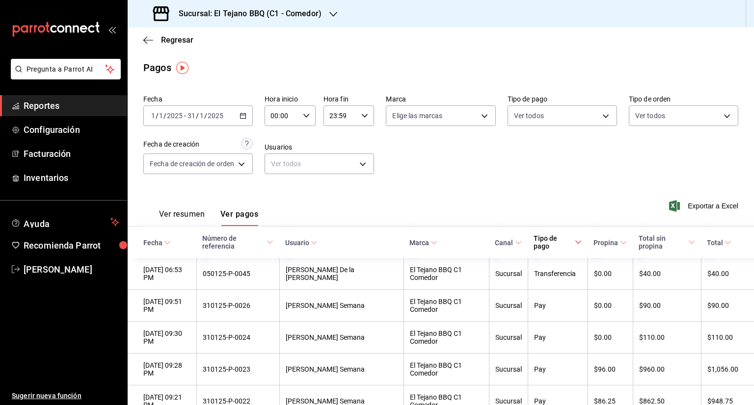
click at [575, 240] on icon at bounding box center [578, 242] width 7 height 7
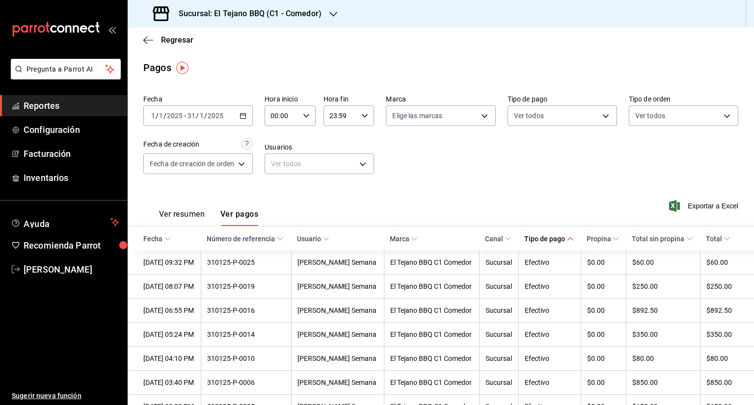
click at [568, 240] on icon at bounding box center [570, 239] width 7 height 7
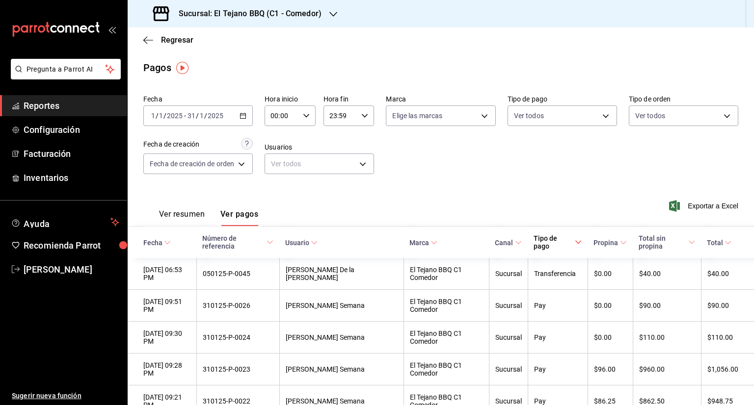
click at [171, 243] on th "Fecha" at bounding box center [162, 242] width 69 height 31
click at [165, 243] on \(Stroke\) at bounding box center [167, 242] width 6 height 3
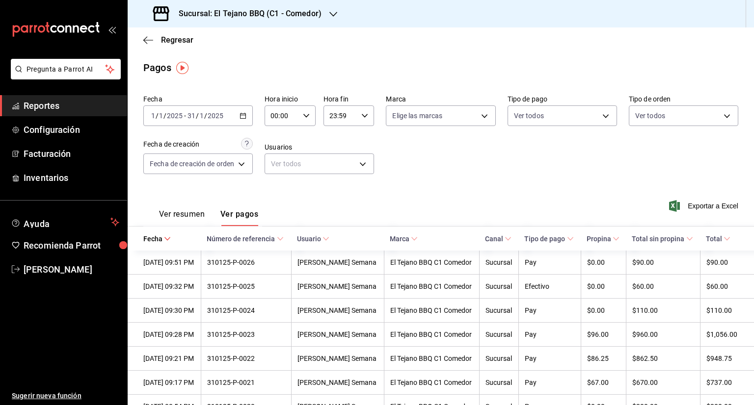
click at [181, 236] on th "Fecha" at bounding box center [164, 239] width 73 height 24
click at [166, 240] on \(Stroke\) at bounding box center [167, 239] width 6 height 3
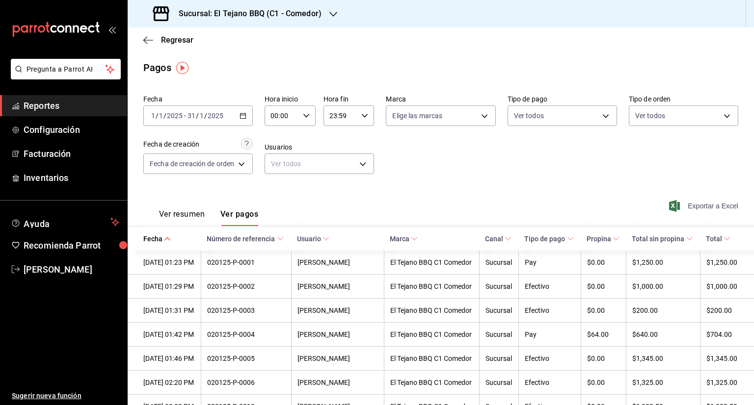
click at [694, 207] on span "Exportar a Excel" at bounding box center [704, 206] width 67 height 12
click at [245, 119] on icon "button" at bounding box center [243, 115] width 7 height 7
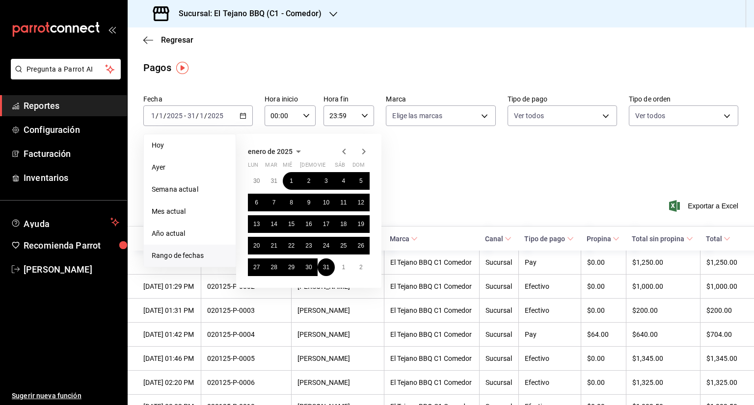
click at [365, 150] on icon "button" at bounding box center [364, 152] width 12 height 12
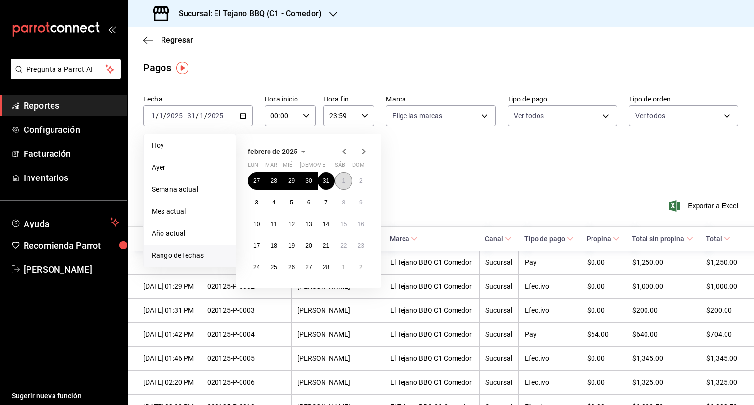
click at [344, 182] on abbr "1" at bounding box center [343, 181] width 3 height 7
click at [326, 260] on button "28" at bounding box center [326, 268] width 17 height 18
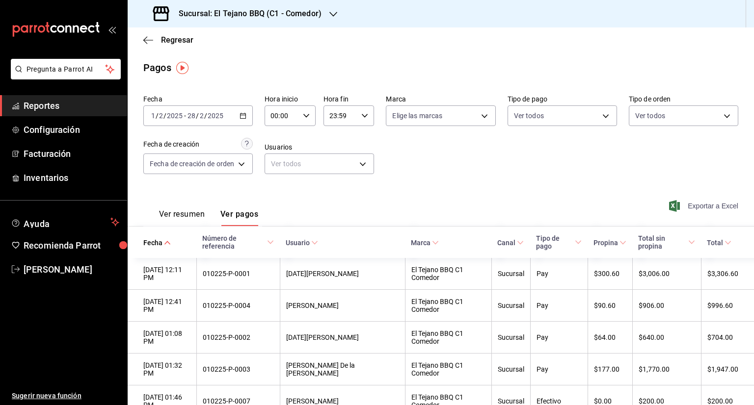
click at [699, 207] on span "Exportar a Excel" at bounding box center [704, 206] width 67 height 12
click at [392, 180] on div "Fecha [DATE] [DATE] - [DATE] [DATE] Hora inicio 00:00 Hora inicio Hora fin 23:5…" at bounding box center [440, 138] width 595 height 95
click at [331, 19] on div "Sucursal: El Tejano BBQ (C1 - Comedor)" at bounding box center [238, 13] width 206 height 27
click at [219, 40] on span "El Tejano BBQ (C2 - Delivery)" at bounding box center [178, 42] width 87 height 10
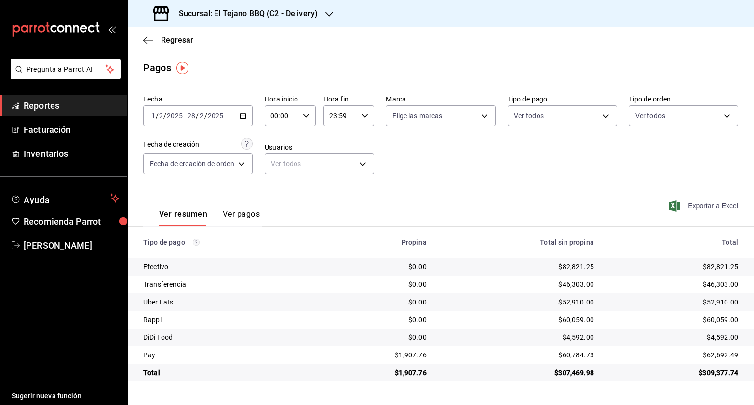
click at [707, 207] on span "Exportar a Excel" at bounding box center [704, 206] width 67 height 12
click at [332, 13] on icon "button" at bounding box center [329, 14] width 8 height 8
click at [235, 68] on div "El Tejano BBQ (C1 - Comedor)" at bounding box center [201, 64] width 132 height 10
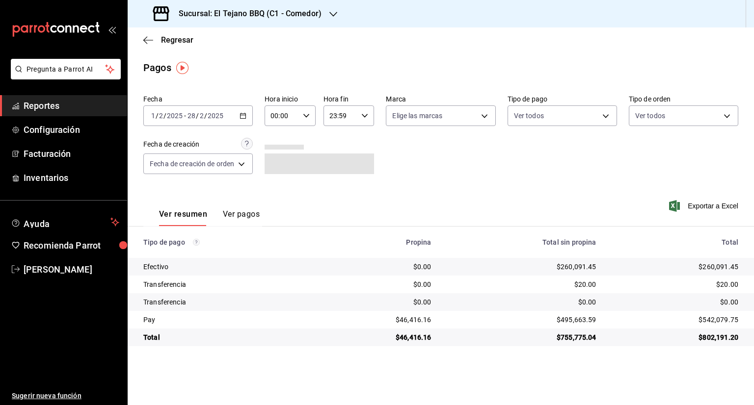
click at [239, 112] on div "[DATE] [DATE] - [DATE] [DATE]" at bounding box center [197, 116] width 109 height 21
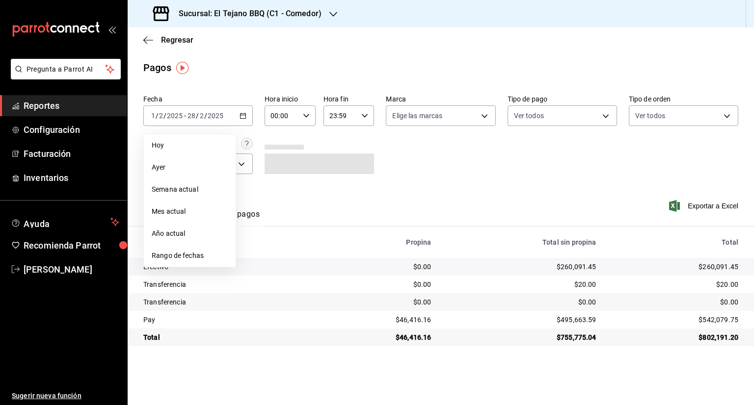
click at [198, 255] on span "Rango de fechas" at bounding box center [190, 256] width 76 height 10
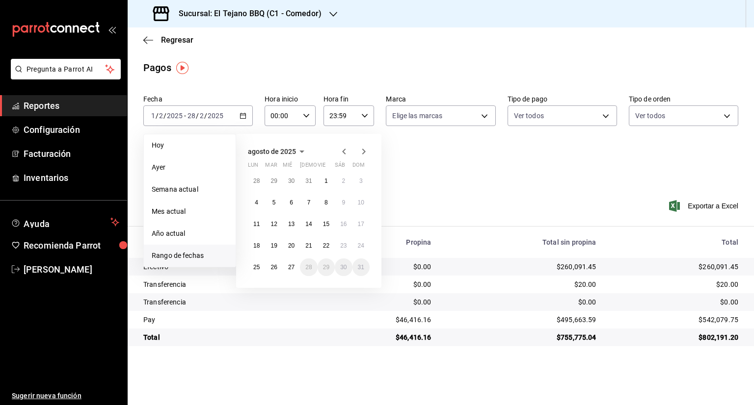
click at [343, 149] on icon "button" at bounding box center [344, 152] width 12 height 12
click at [343, 149] on icon "button" at bounding box center [344, 154] width 12 height 12
click at [343, 149] on icon "button" at bounding box center [344, 152] width 12 height 12
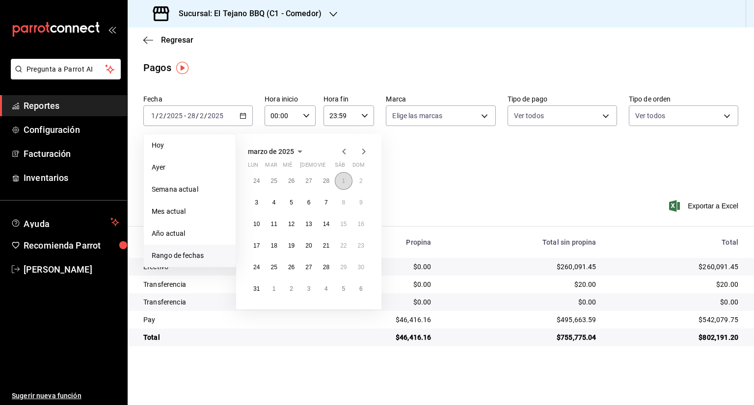
click at [338, 180] on button "1" at bounding box center [343, 181] width 17 height 18
click at [253, 286] on div "agosto de 2025 lun mar [PERSON_NAME] vie sáb dom 28 29 30 31 1 2 3 4 5 6 7 8 9 …" at bounding box center [308, 211] width 145 height 154
click at [344, 155] on icon "button" at bounding box center [344, 152] width 12 height 12
click at [344, 155] on icon "button" at bounding box center [344, 154] width 12 height 12
click at [344, 155] on icon "button" at bounding box center [344, 152] width 12 height 12
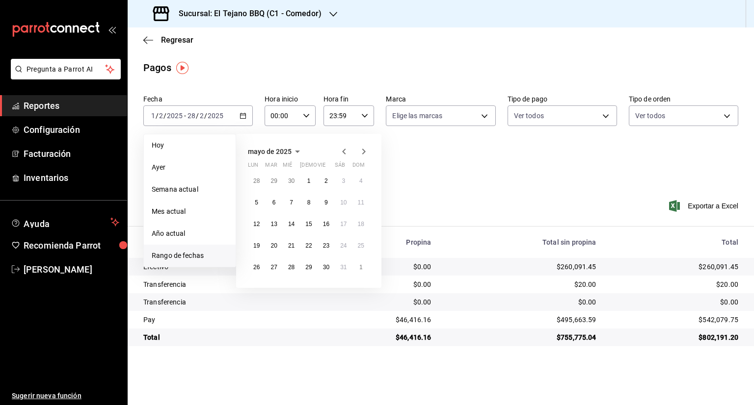
click at [344, 155] on icon "button" at bounding box center [344, 152] width 12 height 12
click at [362, 152] on icon "button" at bounding box center [364, 152] width 12 height 12
click at [348, 188] on button "1" at bounding box center [343, 181] width 17 height 18
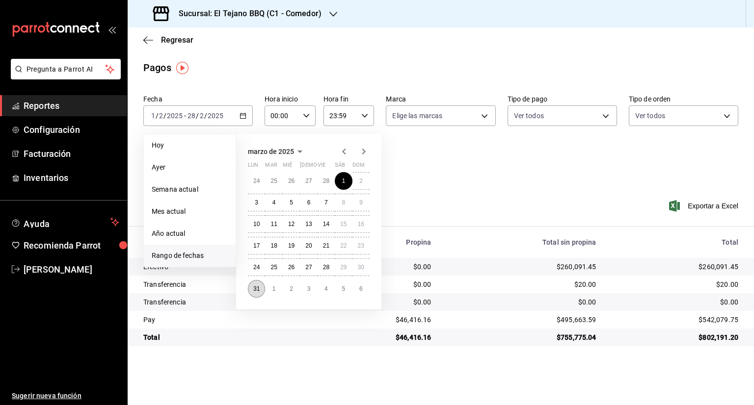
click at [258, 289] on abbr "31" at bounding box center [256, 289] width 6 height 7
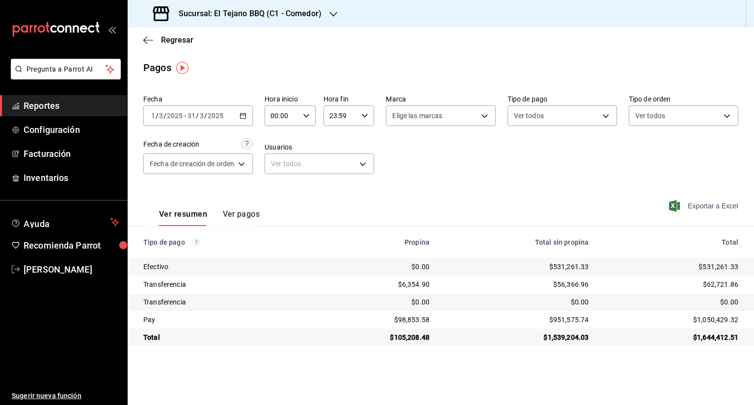
click at [703, 206] on span "Exportar a Excel" at bounding box center [704, 206] width 67 height 12
click at [329, 6] on div "Sucursal: El Tejano BBQ (C1 - Comedor)" at bounding box center [238, 13] width 206 height 27
click at [226, 44] on div "El Tejano BBQ (C2 - Delivery)" at bounding box center [201, 42] width 132 height 10
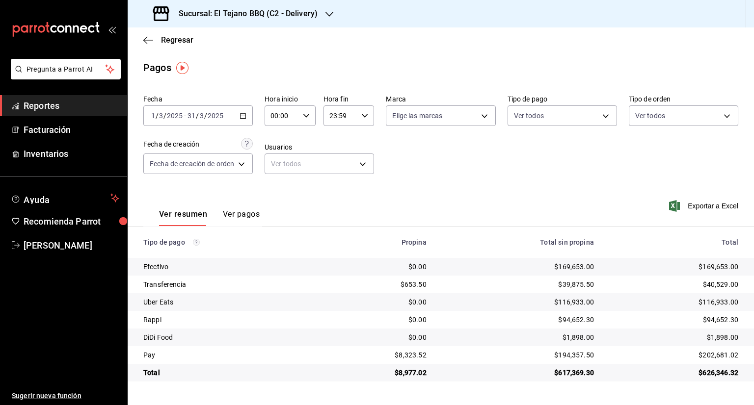
click at [701, 199] on div "Exportar a Excel" at bounding box center [679, 206] width 119 height 40
click at [702, 210] on span "Exportar a Excel" at bounding box center [704, 206] width 67 height 12
click at [702, 210] on span "Exportando a excel..." at bounding box center [699, 206] width 80 height 9
click at [243, 120] on div "[DATE] [DATE] - [DATE] [DATE]" at bounding box center [197, 116] width 109 height 21
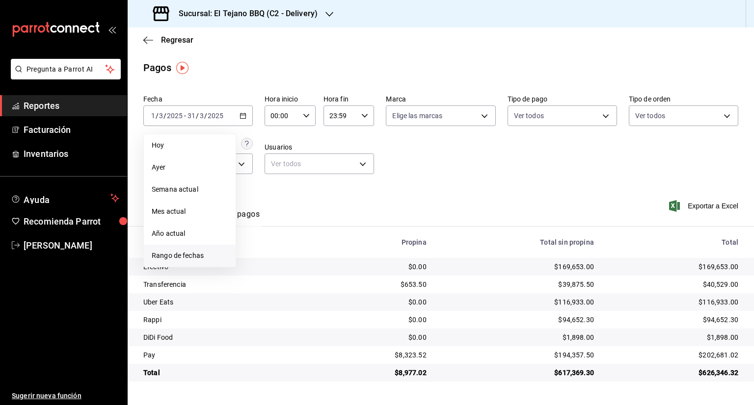
click at [206, 264] on li "Rango de fechas" at bounding box center [190, 256] width 92 height 22
click at [343, 153] on icon "button" at bounding box center [344, 152] width 12 height 12
click at [343, 153] on icon "button" at bounding box center [344, 154] width 12 height 12
click at [343, 153] on icon "button" at bounding box center [344, 152] width 12 height 12
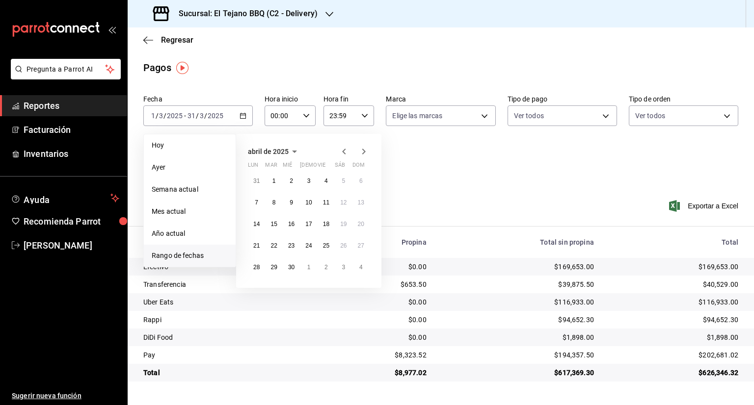
click at [343, 153] on icon "button" at bounding box center [344, 152] width 12 height 12
click at [369, 151] on icon "button" at bounding box center [364, 152] width 12 height 12
click at [272, 181] on abbr "1" at bounding box center [273, 181] width 3 height 7
click at [294, 267] on abbr "30" at bounding box center [291, 267] width 6 height 7
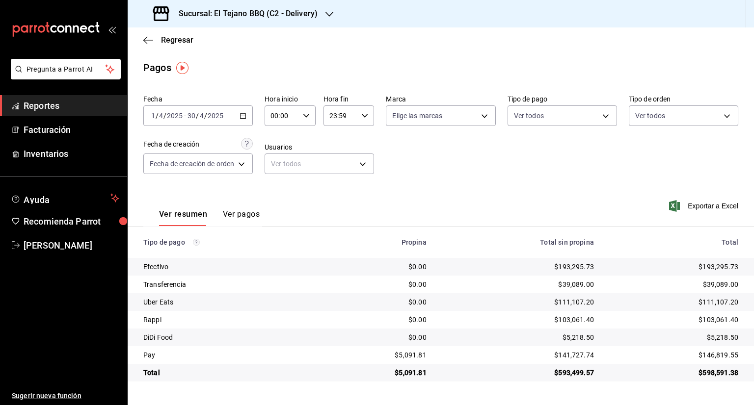
click at [327, 9] on div at bounding box center [329, 14] width 8 height 10
click at [238, 71] on div "El Tejano BBQ (C1 - Comedor)" at bounding box center [201, 65] width 147 height 22
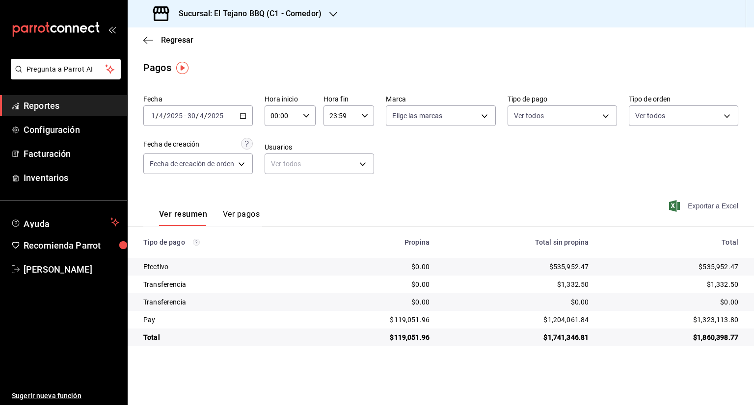
click at [693, 203] on span "Exportar a Excel" at bounding box center [704, 206] width 67 height 12
click at [332, 12] on icon "button" at bounding box center [333, 14] width 8 height 8
click at [223, 50] on div "El Tejano BBQ (C2 - Delivery)" at bounding box center [201, 42] width 147 height 22
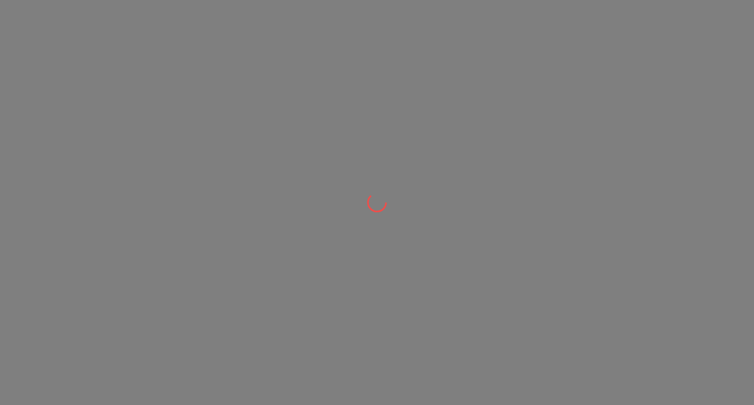
click at [223, 50] on div at bounding box center [377, 202] width 754 height 405
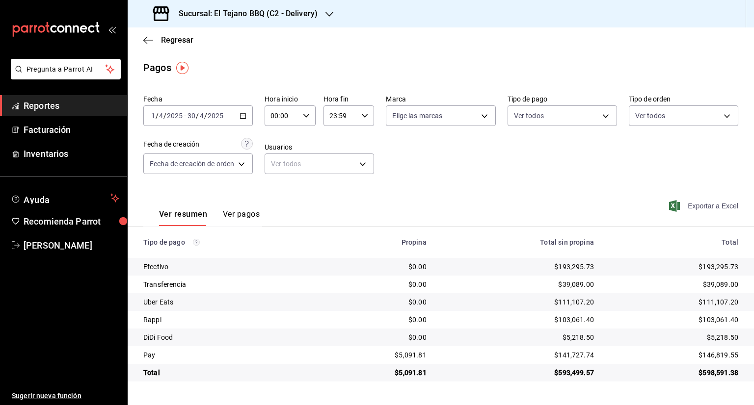
click at [713, 207] on span "Exportar a Excel" at bounding box center [704, 206] width 67 height 12
click at [243, 112] on icon "button" at bounding box center [243, 115] width 7 height 7
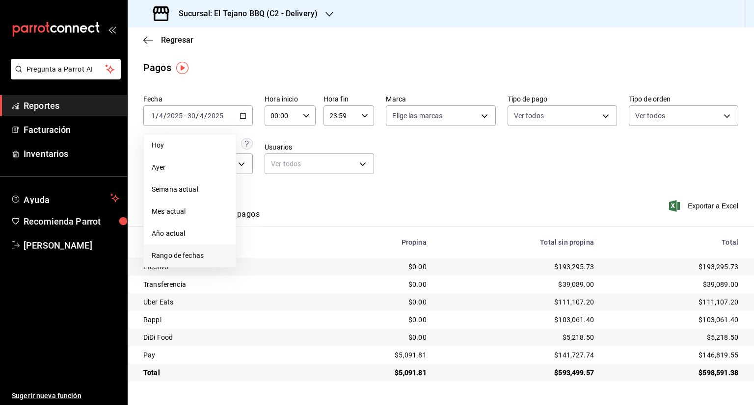
click at [200, 260] on span "Rango de fechas" at bounding box center [190, 256] width 76 height 10
click at [344, 152] on icon "button" at bounding box center [343, 152] width 3 height 6
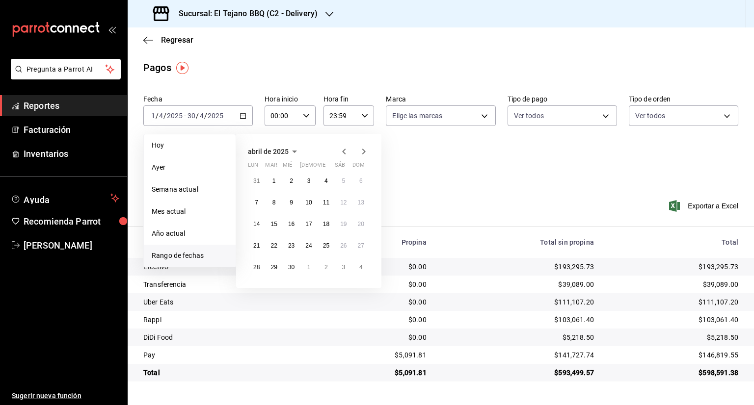
click at [363, 153] on icon "button" at bounding box center [363, 152] width 3 height 6
click at [310, 174] on button "1" at bounding box center [308, 181] width 17 height 18
click at [345, 266] on abbr "31" at bounding box center [343, 267] width 6 height 7
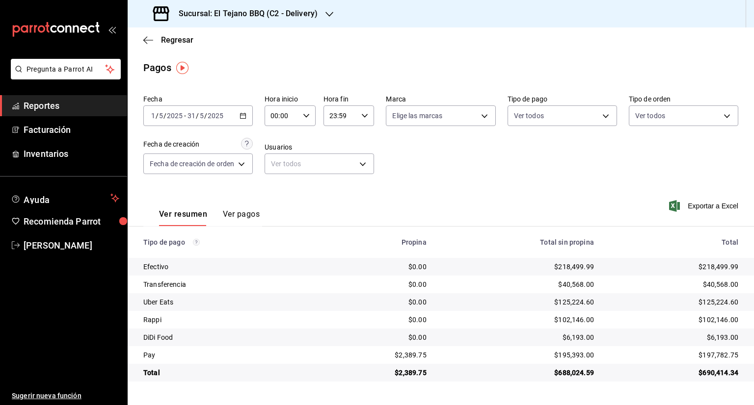
click at [329, 10] on icon "button" at bounding box center [329, 14] width 8 height 8
click at [232, 64] on div "El Tejano BBQ (C1 - Comedor)" at bounding box center [201, 64] width 132 height 10
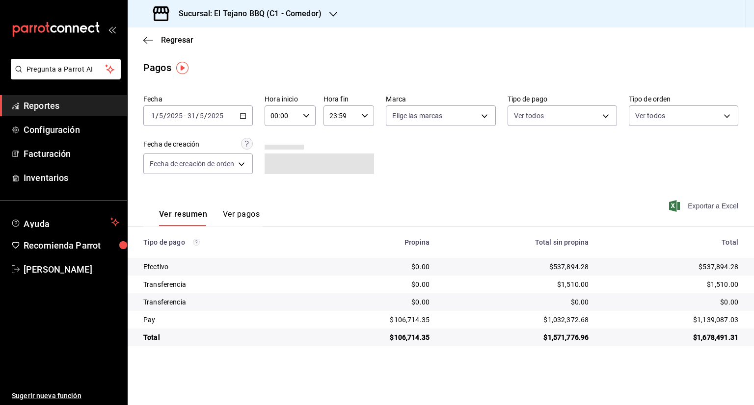
click at [702, 212] on span "Exportar a Excel" at bounding box center [704, 206] width 67 height 12
click at [332, 14] on icon "button" at bounding box center [333, 14] width 8 height 8
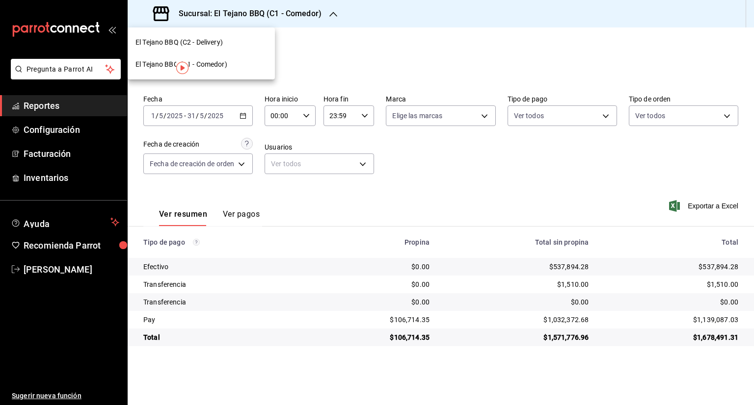
click at [223, 44] on span "El Tejano BBQ (C2 - Delivery)" at bounding box center [178, 42] width 87 height 10
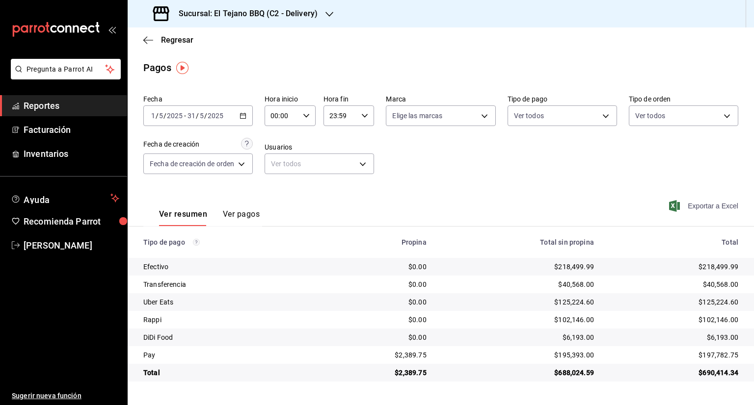
click at [702, 208] on span "Exportar a Excel" at bounding box center [704, 206] width 67 height 12
